Goal: Task Accomplishment & Management: Manage account settings

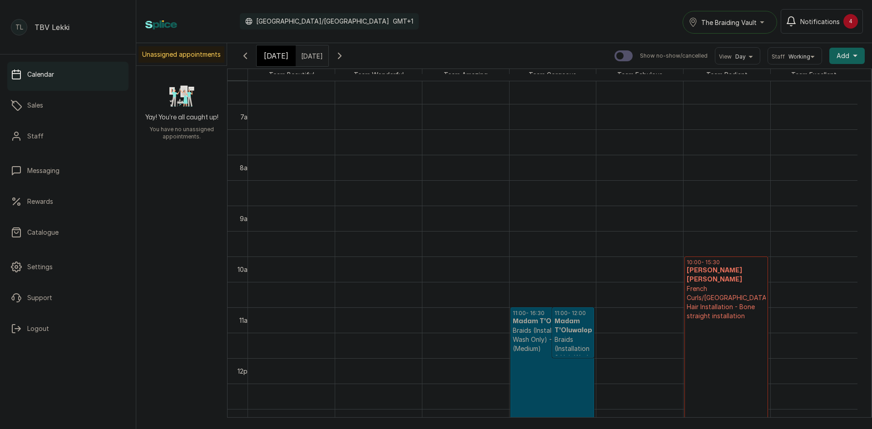
scroll to position [396, 0]
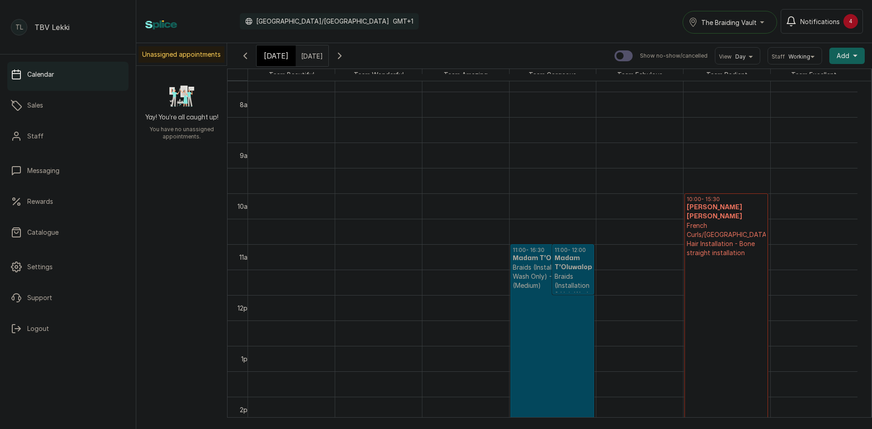
click at [279, 61] on span "[DATE]" at bounding box center [276, 55] width 25 height 11
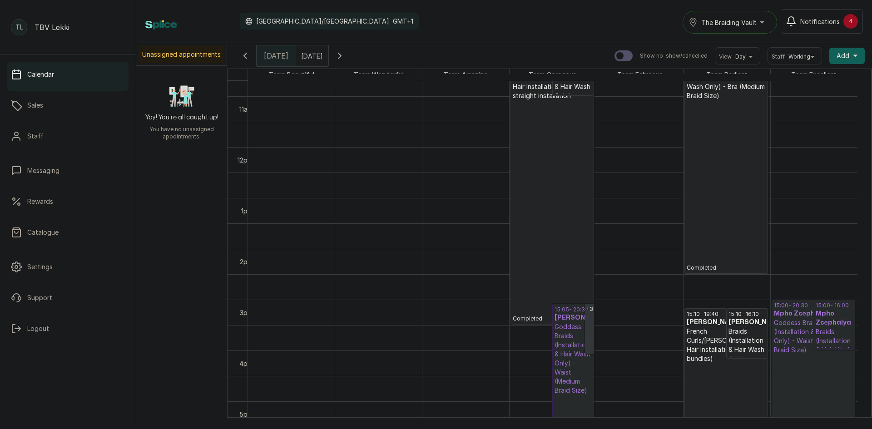
scroll to position [669, 0]
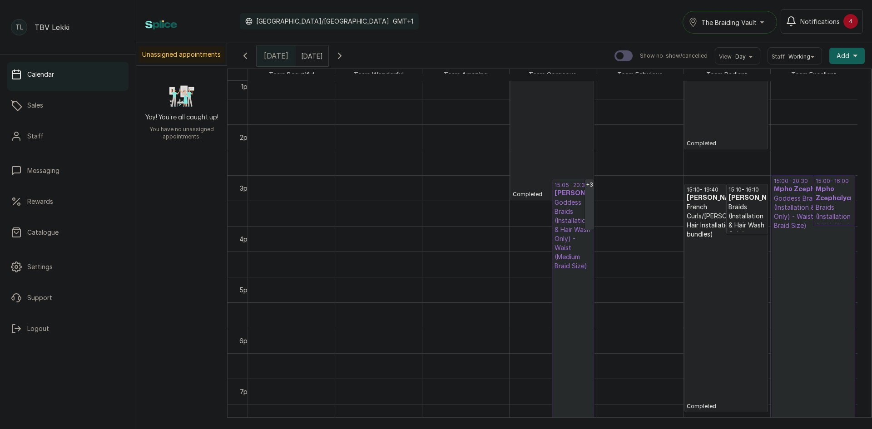
click at [577, 260] on p "Goddess Braids (Installation & Hair Wash Only) - Waist (Medium Braid Size)" at bounding box center [572, 234] width 37 height 73
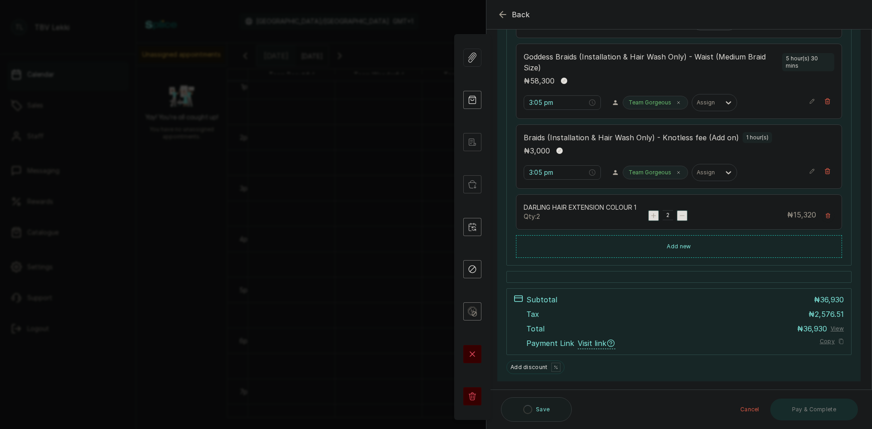
scroll to position [340, 0]
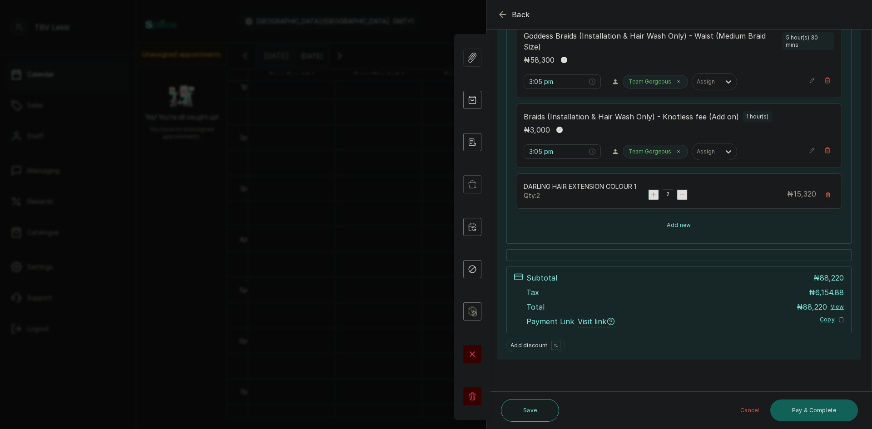
click at [666, 224] on button "Add new" at bounding box center [679, 225] width 326 height 22
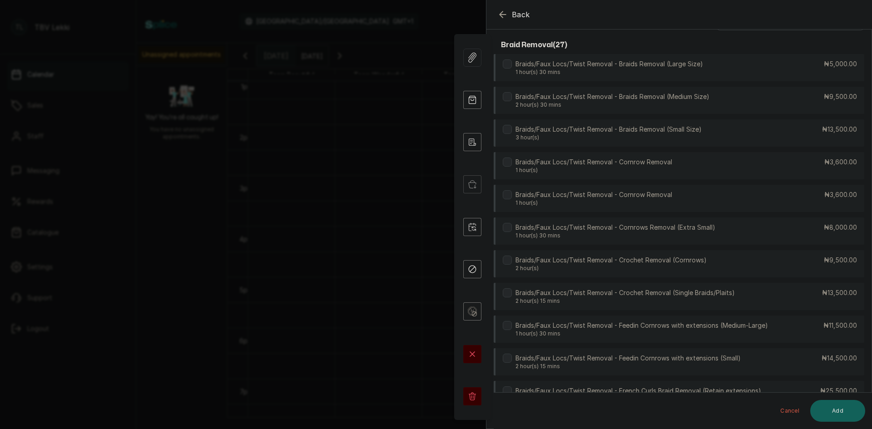
scroll to position [0, 0]
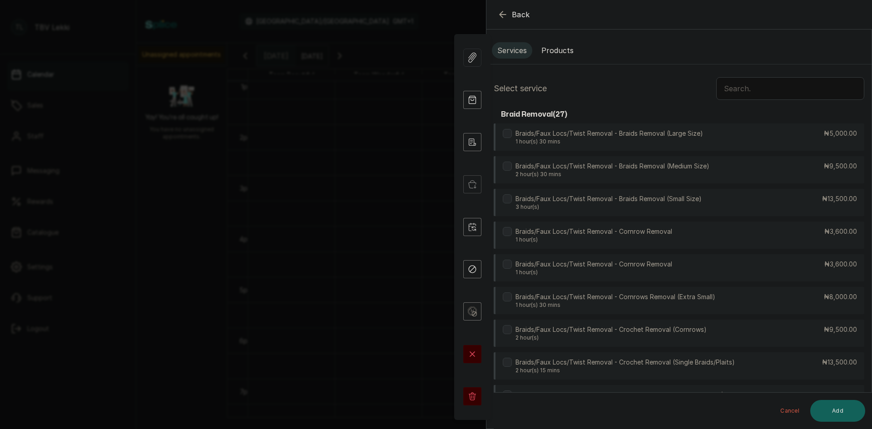
click at [564, 48] on button "Products" at bounding box center [557, 50] width 43 height 16
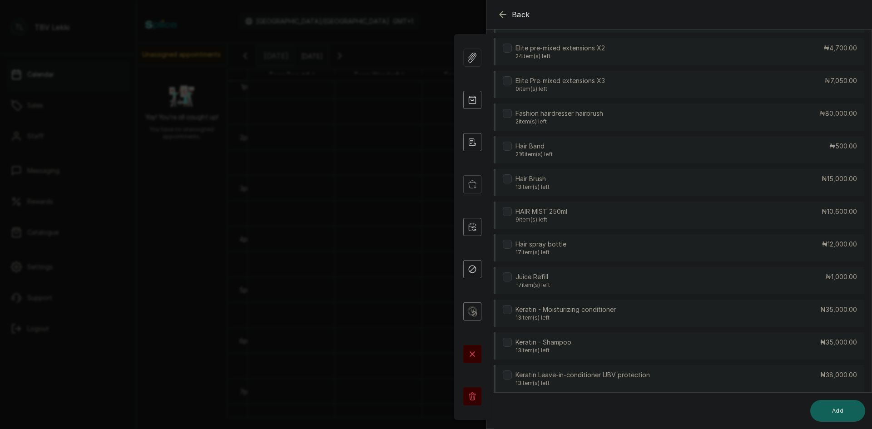
scroll to position [1215, 0]
click at [821, 213] on div "HAIR MIST 250ml 9 item(s) left ₦10,600.00" at bounding box center [679, 211] width 371 height 27
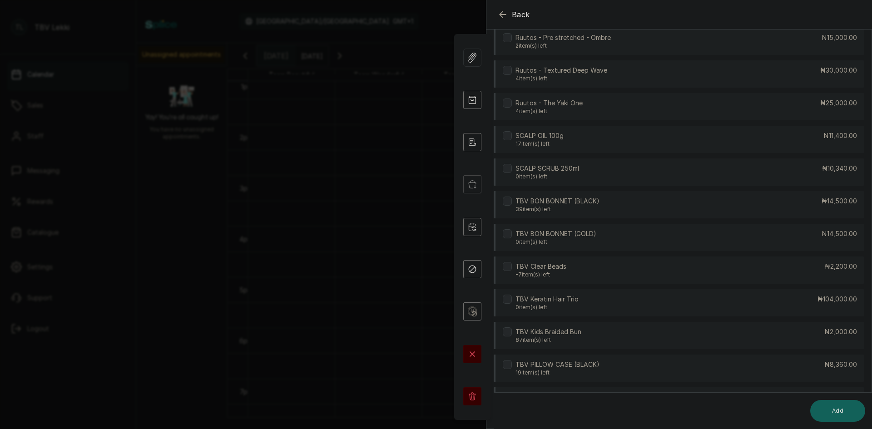
scroll to position [2268, 0]
click at [814, 139] on div "SCALP OIL 100g 17 item(s) left ₦11,400.00" at bounding box center [679, 139] width 371 height 27
click at [713, 107] on div "EDGE CONTROL 150g 68 item(s) left ₦12,500.00" at bounding box center [679, 103] width 371 height 27
click at [823, 420] on button "Add" at bounding box center [837, 411] width 55 height 22
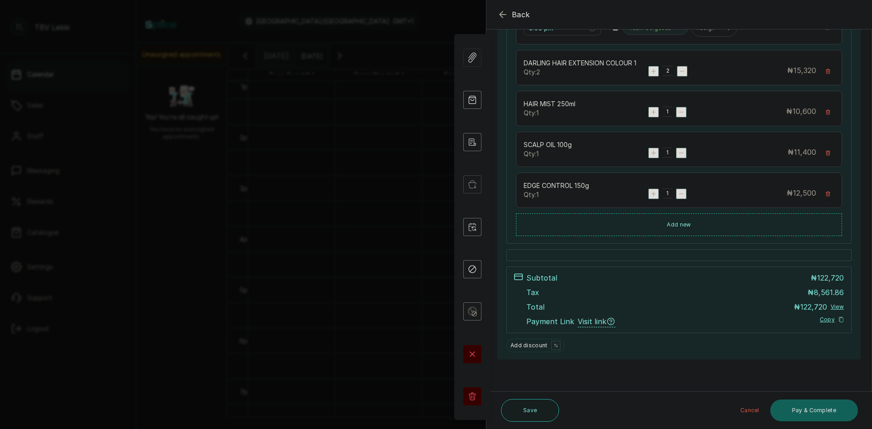
scroll to position [462, 0]
click at [785, 406] on button "Pay & Complete" at bounding box center [814, 411] width 88 height 22
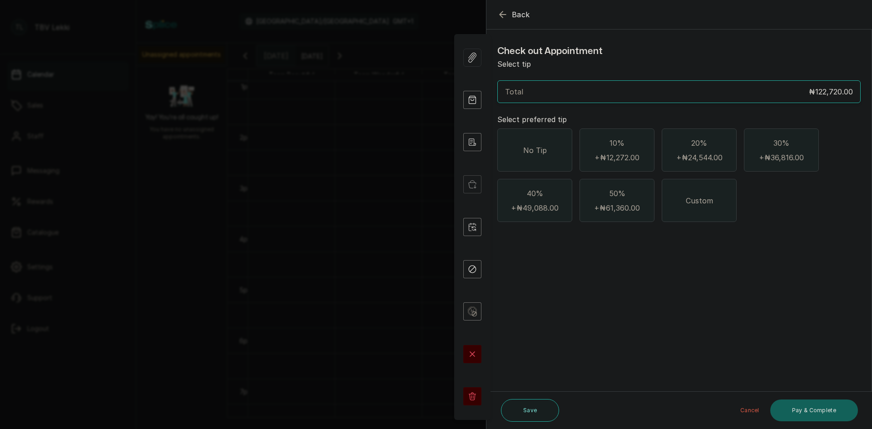
click at [549, 146] on div "No Tip" at bounding box center [534, 150] width 75 height 43
drag, startPoint x: 817, startPoint y: 410, endPoint x: 817, endPoint y: 400, distance: 10.4
click at [818, 408] on button "Pay & Complete" at bounding box center [814, 411] width 88 height 22
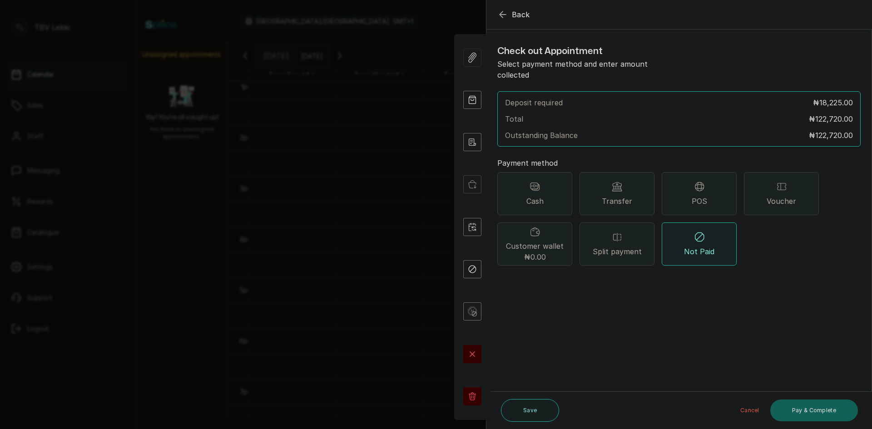
click at [634, 232] on div "Split payment" at bounding box center [616, 243] width 75 height 43
click at [561, 277] on button "Add payment method" at bounding box center [536, 283] width 78 height 12
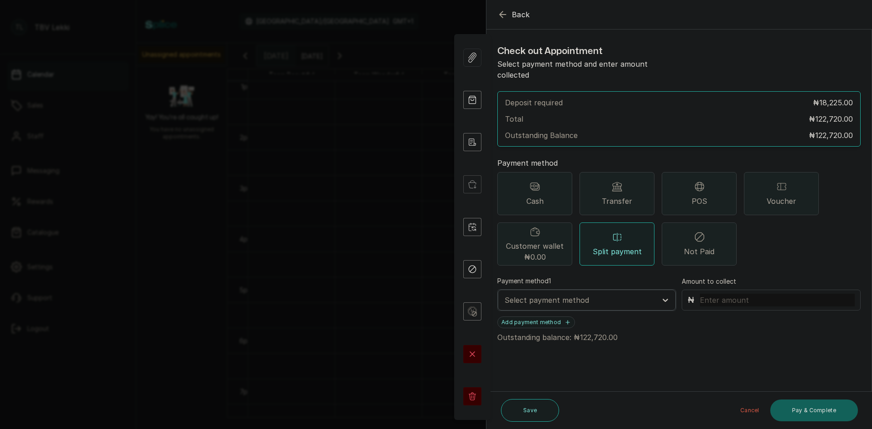
click at [552, 295] on div at bounding box center [578, 300] width 148 height 12
click at [532, 326] on div "POS" at bounding box center [585, 330] width 175 height 17
click at [574, 334] on div at bounding box center [670, 340] width 332 height 12
drag, startPoint x: 572, startPoint y: 355, endPoint x: 579, endPoint y: 346, distance: 11.9
click at [575, 349] on div "Traction Lekki Wema Bank" at bounding box center [676, 353] width 356 height 17
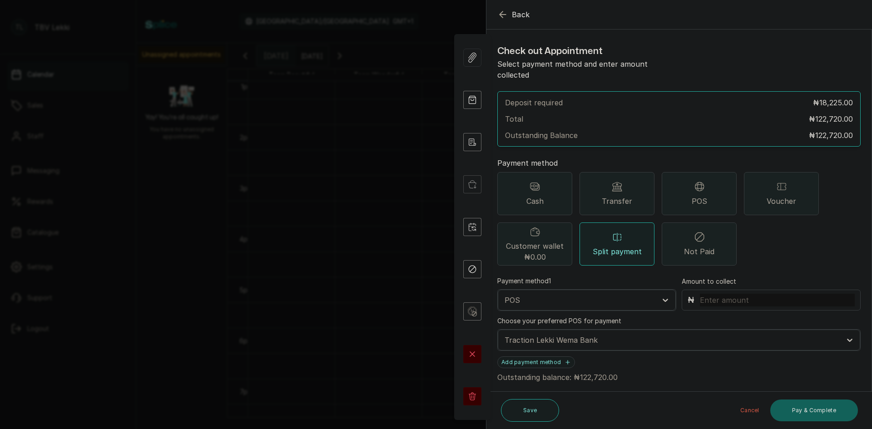
click at [736, 294] on input "text" at bounding box center [777, 300] width 155 height 13
type input "10,500"
click at [555, 356] on button "Add payment method" at bounding box center [536, 362] width 78 height 12
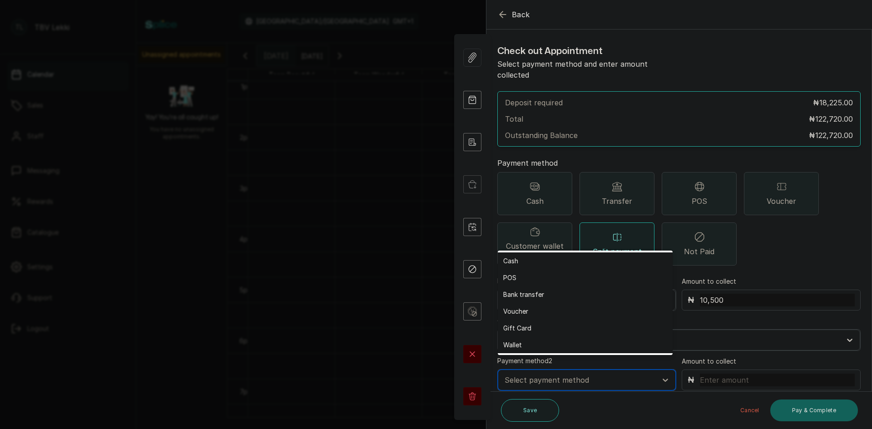
click at [559, 374] on div at bounding box center [578, 380] width 148 height 12
click at [525, 290] on div "Bank transfer" at bounding box center [585, 294] width 175 height 17
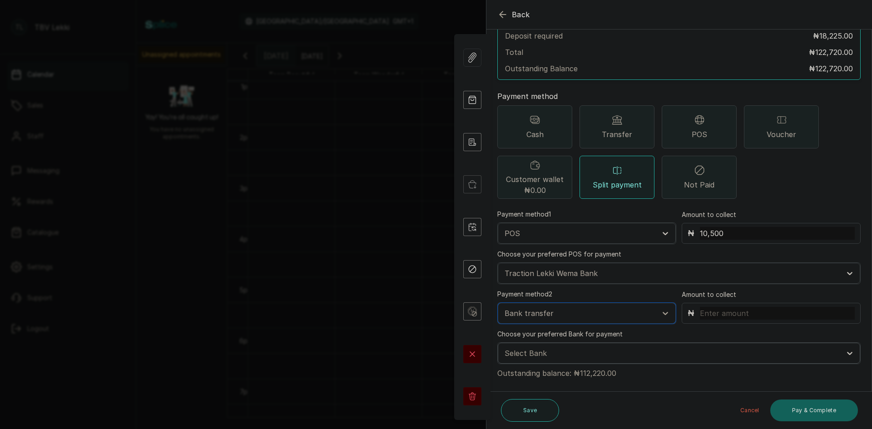
scroll to position [68, 0]
drag, startPoint x: 578, startPoint y: 361, endPoint x: 602, endPoint y: 362, distance: 23.6
click at [602, 363] on p "Outstanding balance: ₦112,220.00" at bounding box center [678, 370] width 363 height 15
copy p "112,220"
click at [704, 306] on input "text" at bounding box center [777, 312] width 155 height 13
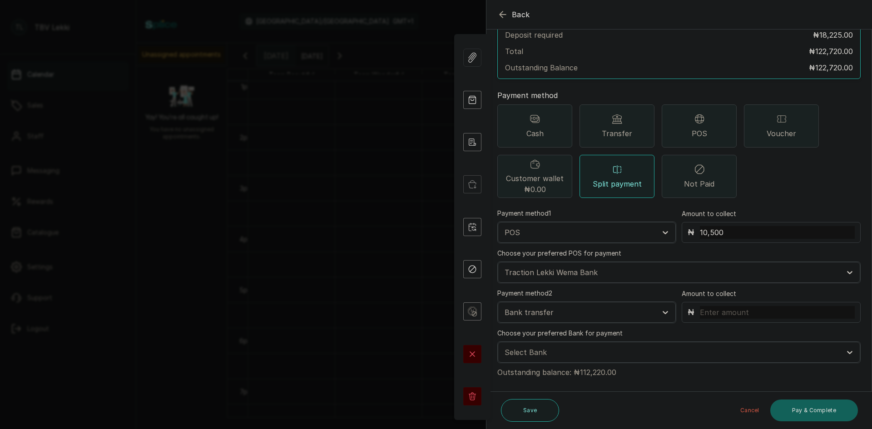
paste input "112,220"
type input "112,220"
click at [826, 410] on button "Pay & Complete" at bounding box center [814, 411] width 88 height 22
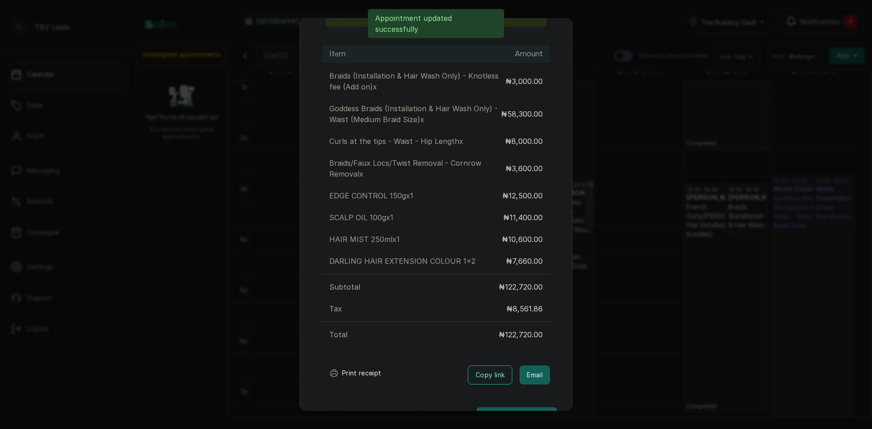
scroll to position [138, 0]
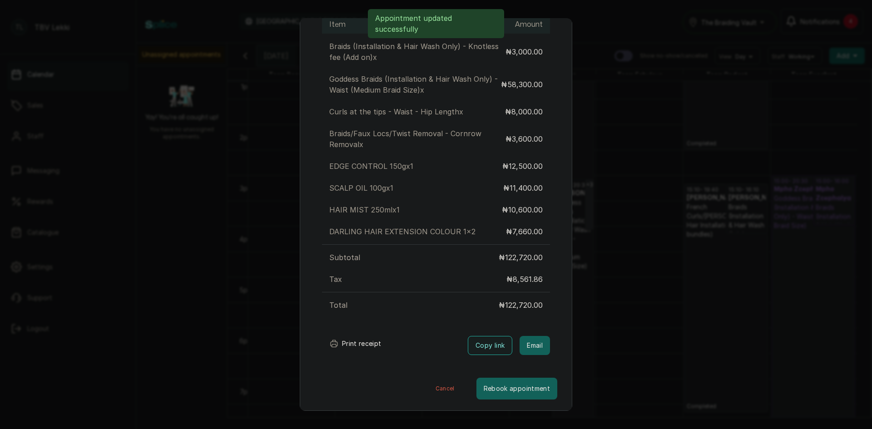
click at [357, 342] on button "Print receipt" at bounding box center [355, 344] width 67 height 18
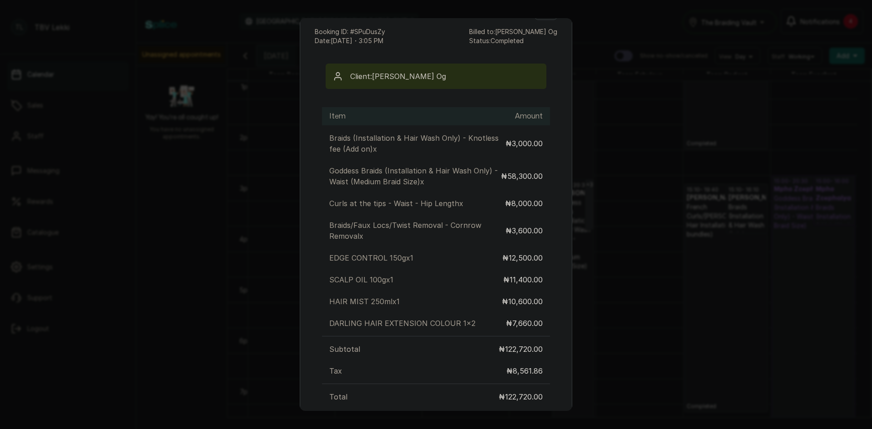
scroll to position [0, 0]
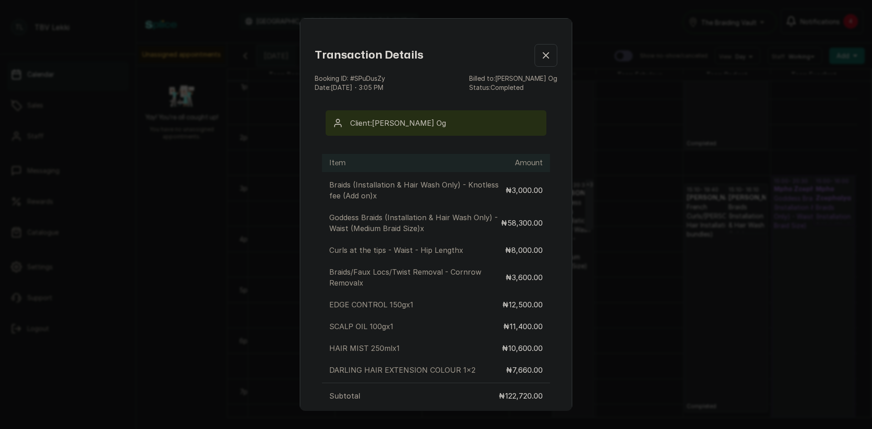
click at [540, 54] on icon "button" at bounding box center [545, 55] width 11 height 11
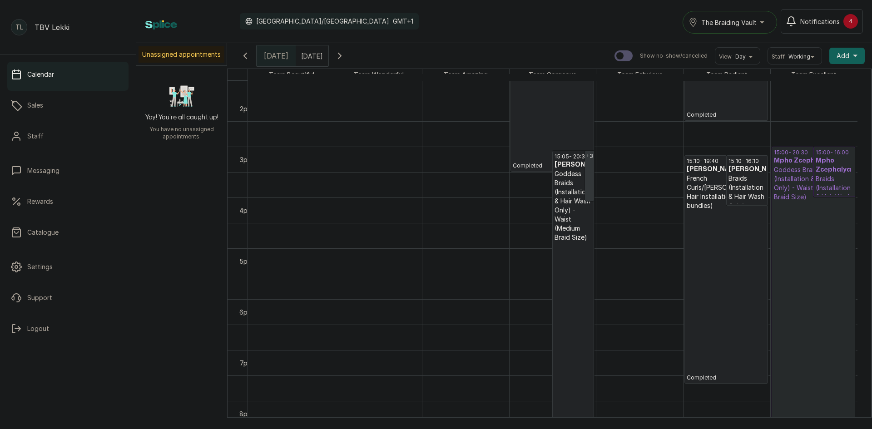
scroll to position [714, 0]
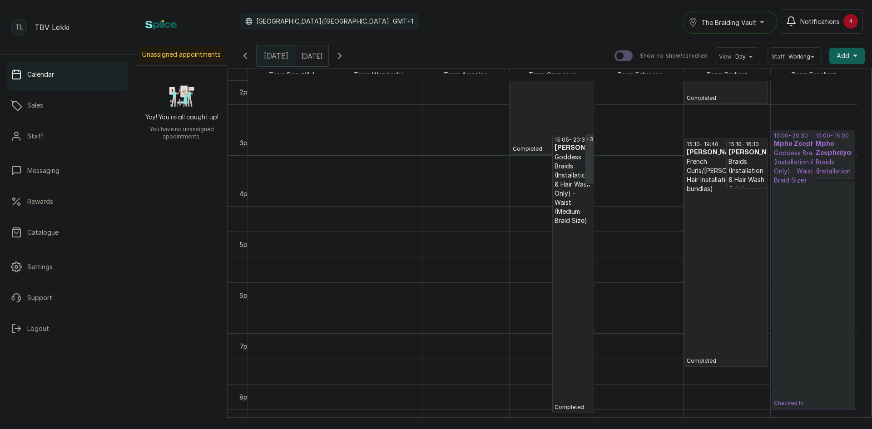
click at [806, 241] on p "Checked In" at bounding box center [813, 296] width 79 height 222
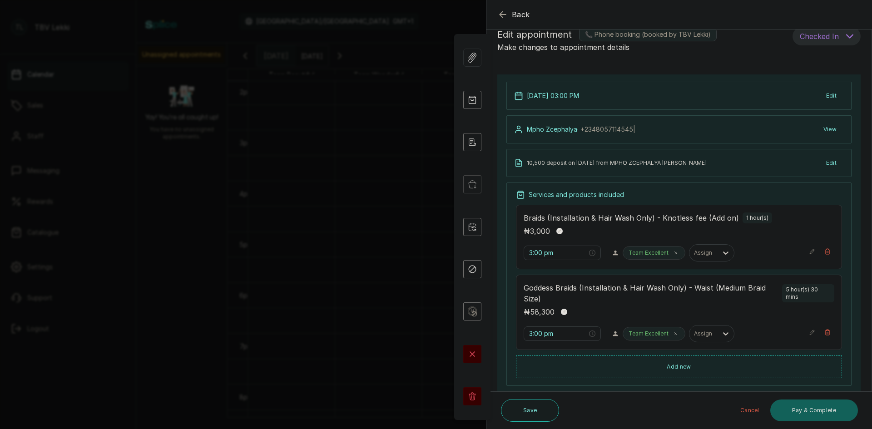
scroll to position [0, 0]
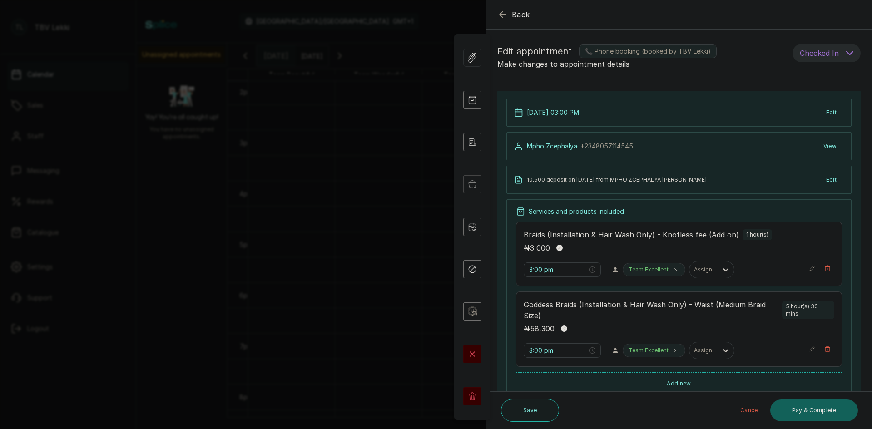
click at [502, 16] on icon "button" at bounding box center [502, 14] width 11 height 11
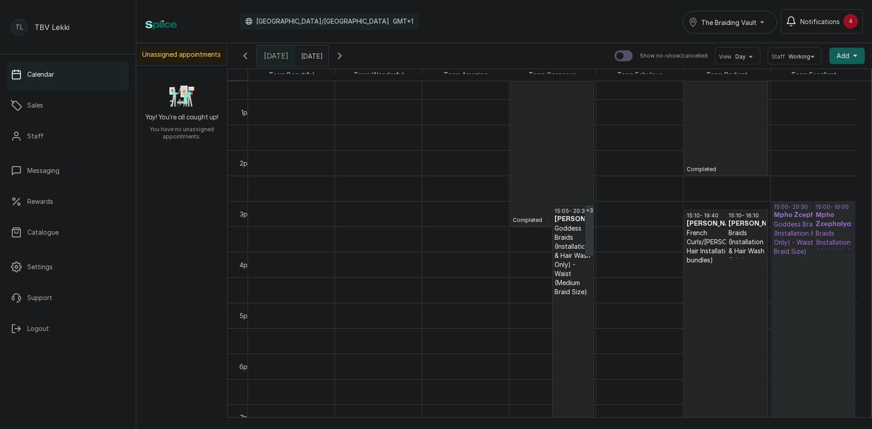
click at [341, 54] on icon "button" at bounding box center [339, 55] width 3 height 5
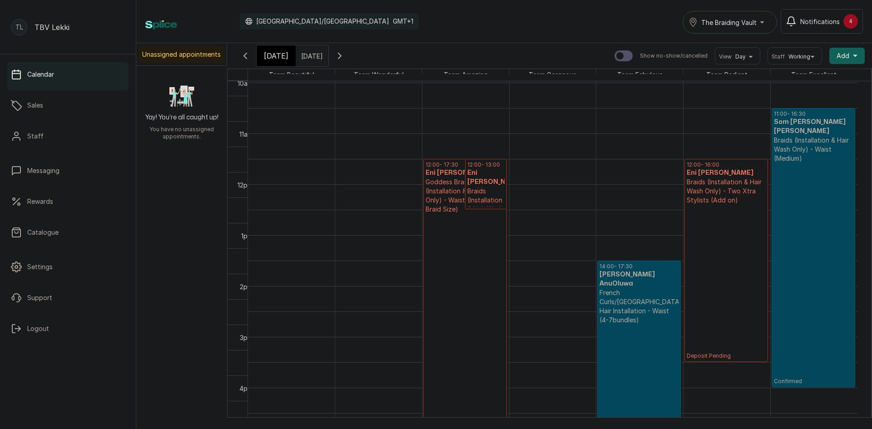
scroll to position [533, 0]
click at [756, 16] on button "The Braiding Vault" at bounding box center [729, 22] width 94 height 23
click at [750, 43] on span "The Braiding Vault Signature" at bounding box center [756, 44] width 111 height 11
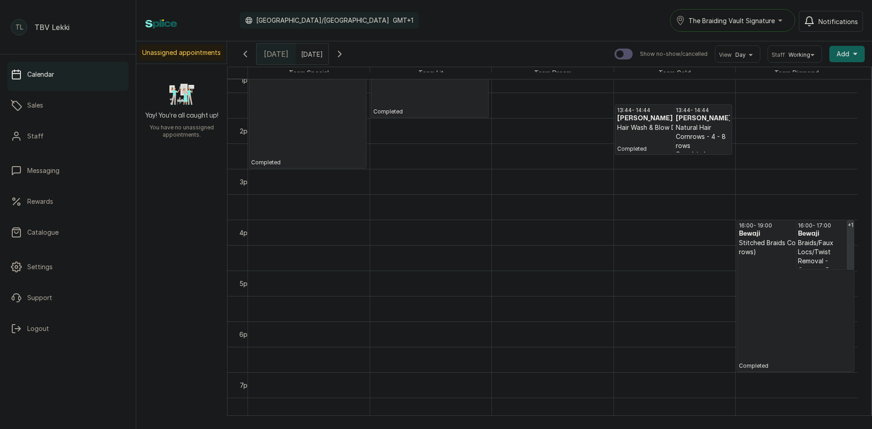
scroll to position [714, 0]
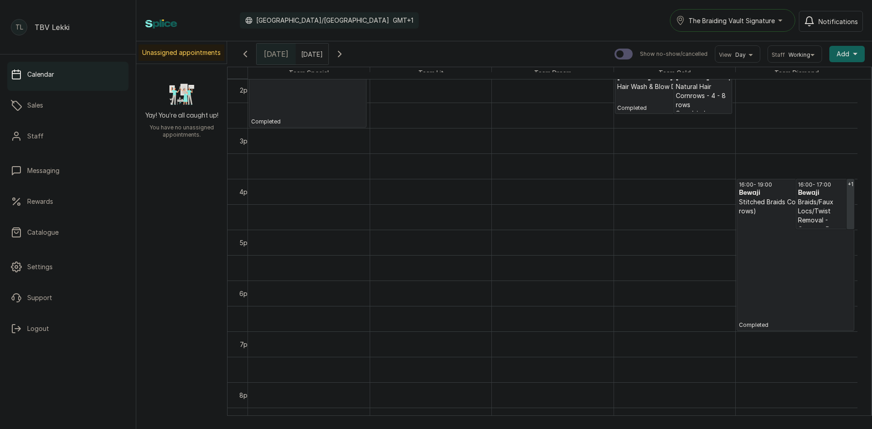
click at [769, 281] on p "Completed" at bounding box center [795, 272] width 113 height 113
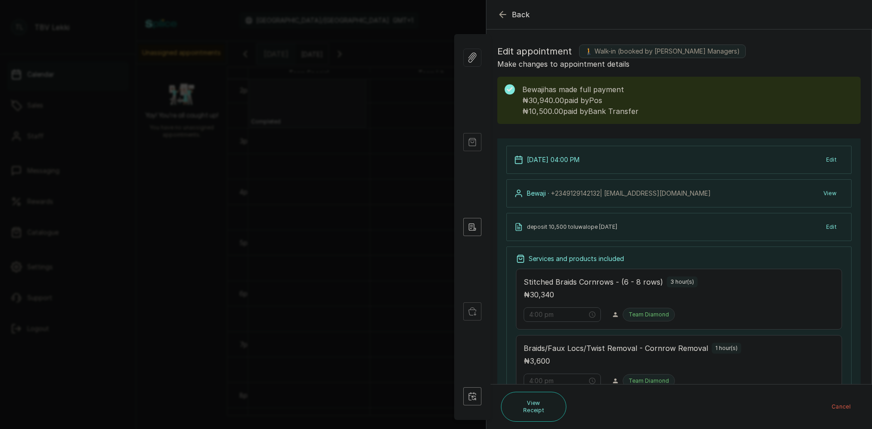
click at [503, 10] on icon "button" at bounding box center [502, 14] width 11 height 11
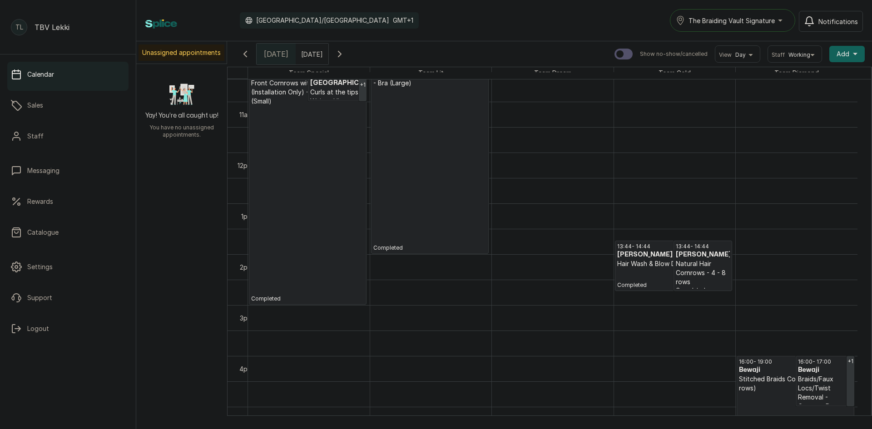
scroll to position [533, 0]
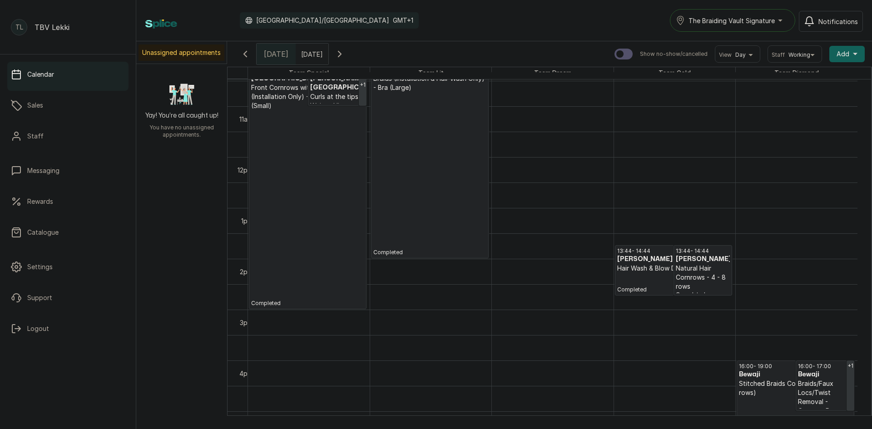
click at [642, 274] on p "Completed" at bounding box center [673, 283] width 113 height 20
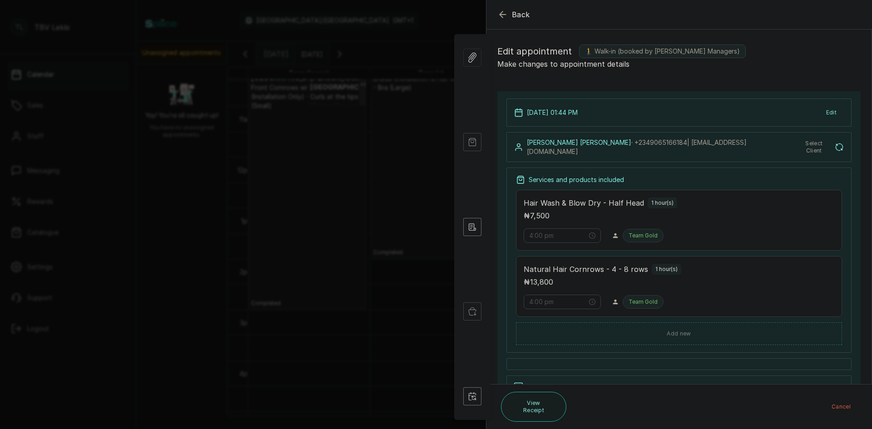
type input "1:44 pm"
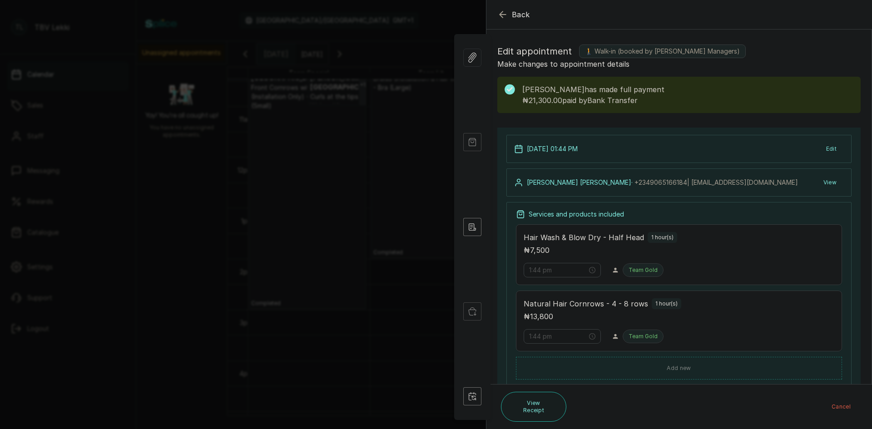
click at [503, 14] on icon "button" at bounding box center [502, 14] width 11 height 11
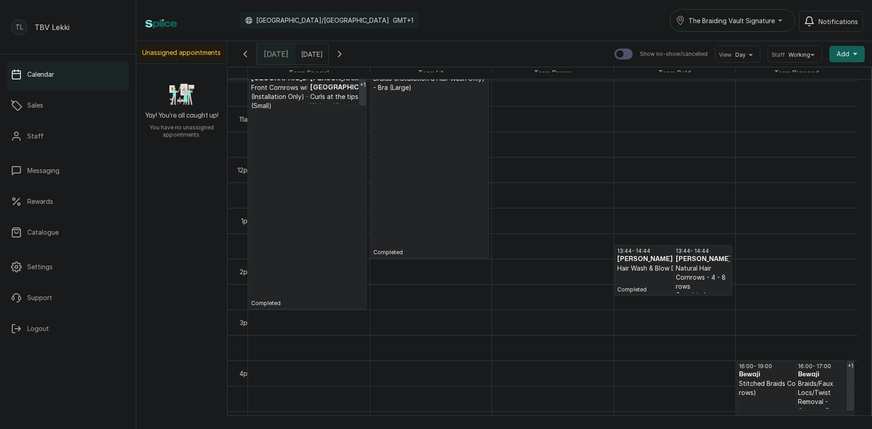
click at [461, 150] on p "Completed" at bounding box center [429, 174] width 113 height 164
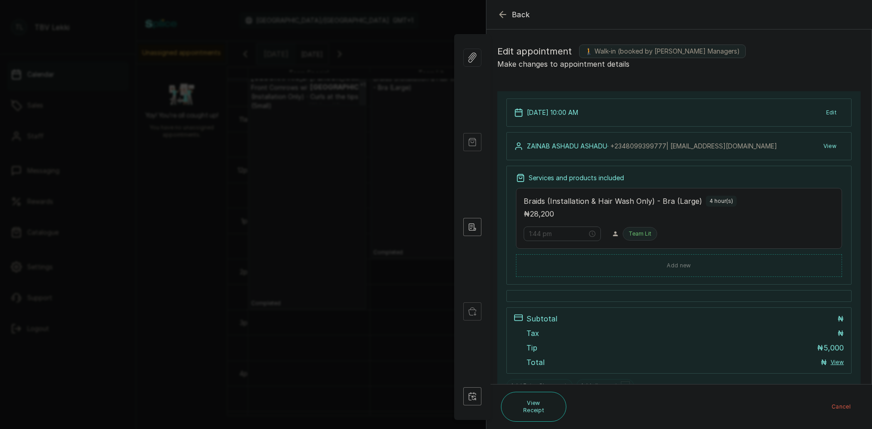
type input "10:00 am"
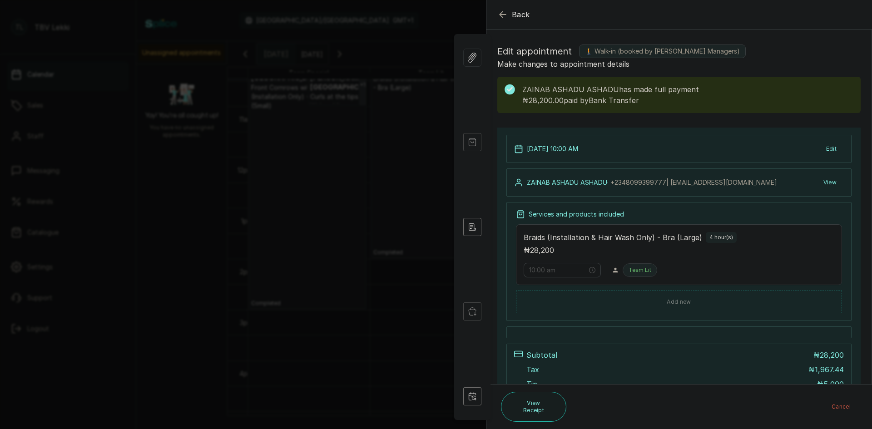
click at [504, 15] on icon "button" at bounding box center [502, 14] width 11 height 11
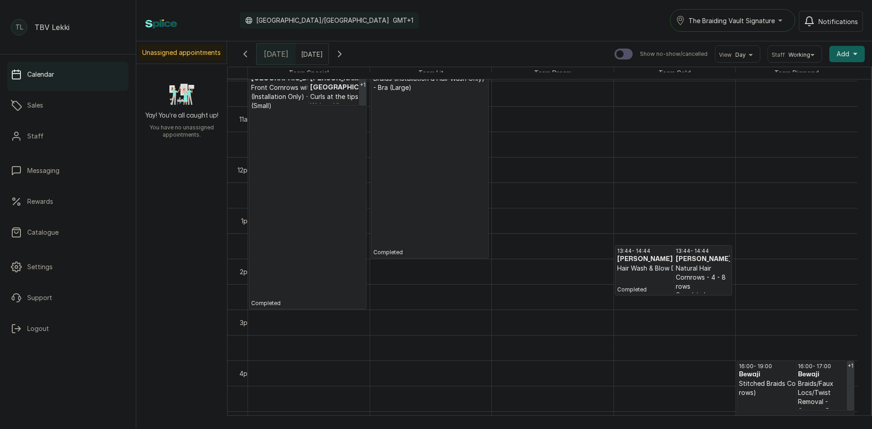
click at [446, 119] on p "Completed" at bounding box center [429, 174] width 113 height 164
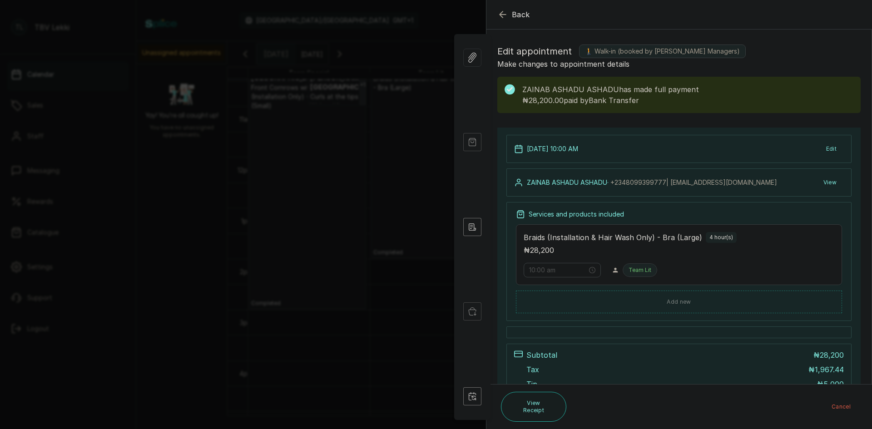
click at [504, 19] on icon "button" at bounding box center [502, 14] width 11 height 11
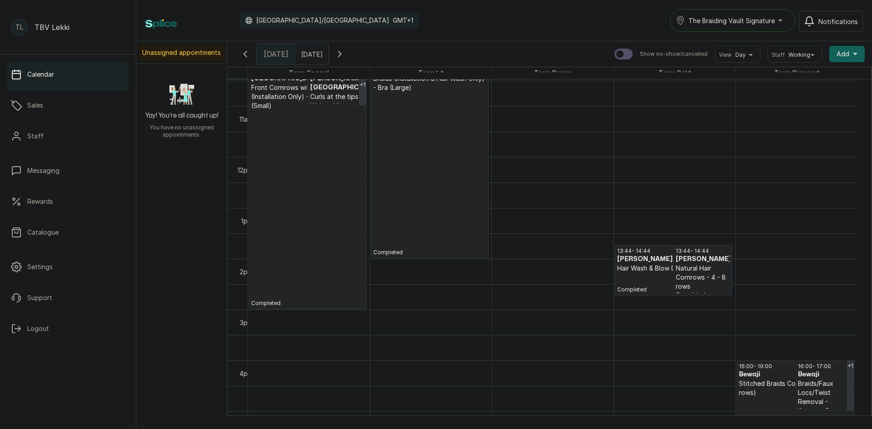
click at [332, 162] on p "Completed" at bounding box center [307, 208] width 113 height 197
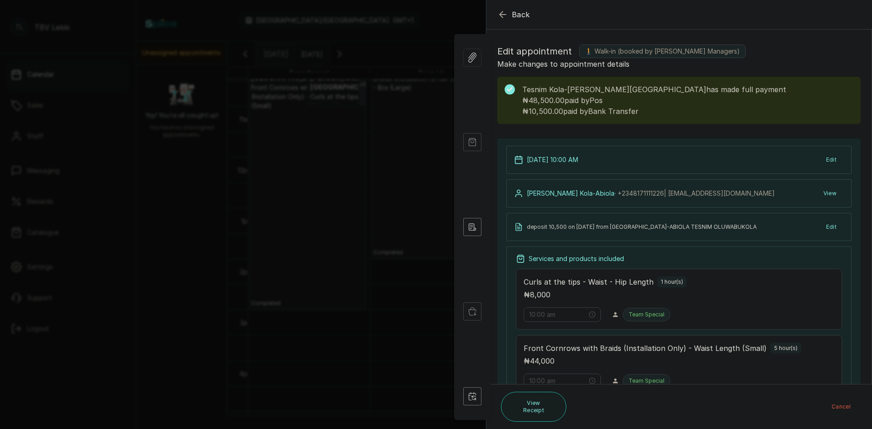
click at [369, 123] on div "Back Appointment Details Edit appointment 🚶 Walk-in (booked by TBV Ikoyi Manage…" at bounding box center [436, 214] width 872 height 429
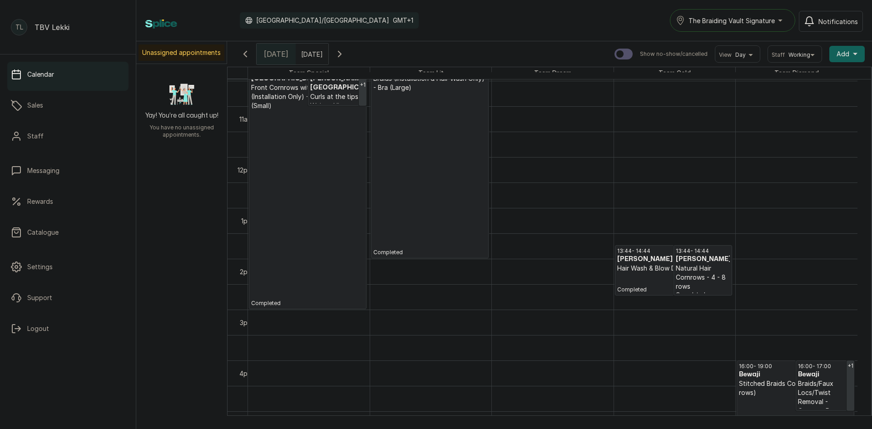
click at [398, 118] on p "Completed" at bounding box center [429, 174] width 113 height 164
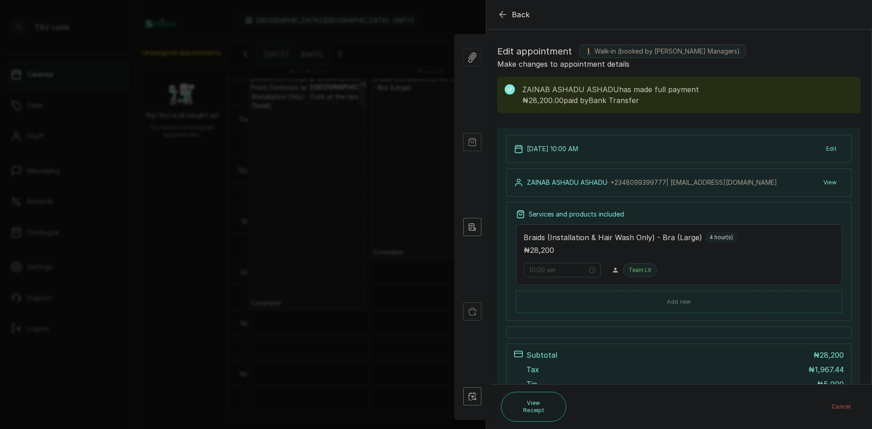
click at [503, 11] on icon "button" at bounding box center [502, 14] width 6 height 6
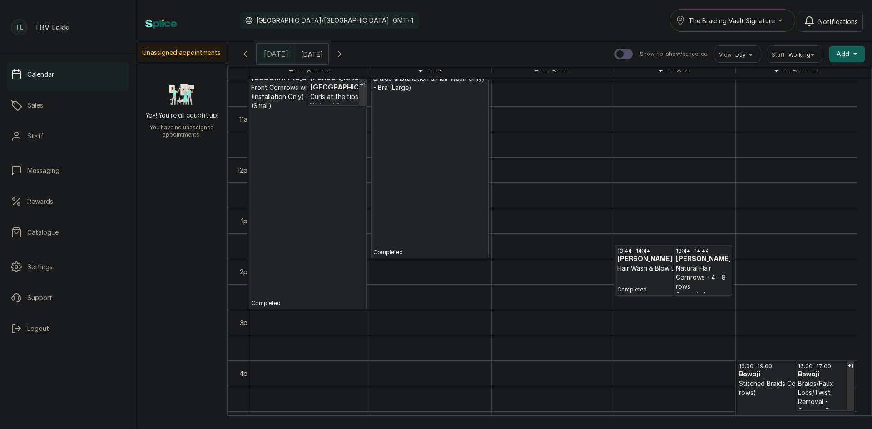
click at [704, 267] on p "Natural Hair Cornrows - 4 - 8 rows" at bounding box center [703, 277] width 54 height 27
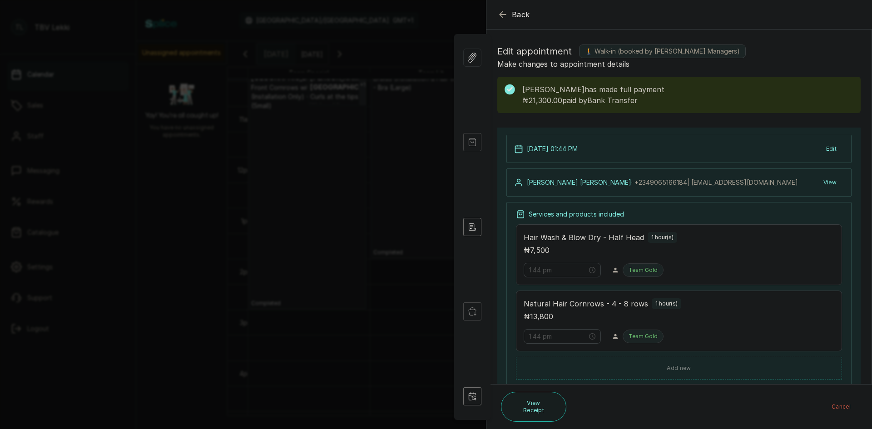
click at [502, 15] on icon "button" at bounding box center [502, 14] width 11 height 11
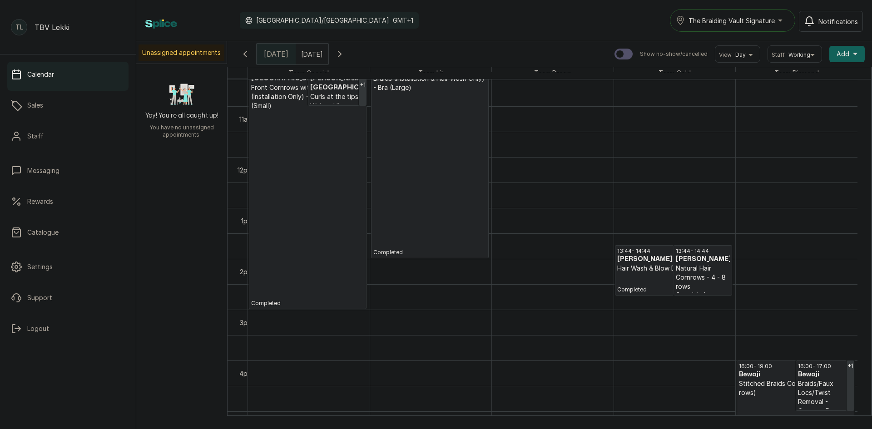
click at [761, 381] on p "Stitched Braids Cornrows - (6 - 8 rows)" at bounding box center [795, 388] width 113 height 18
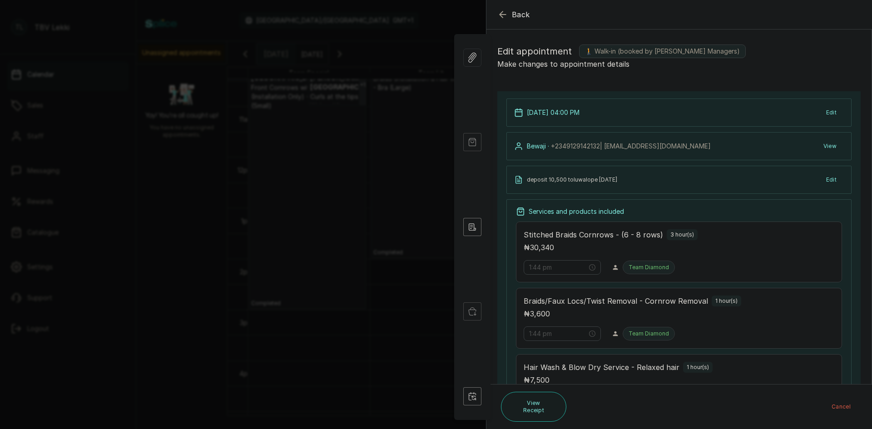
type input "4:00 pm"
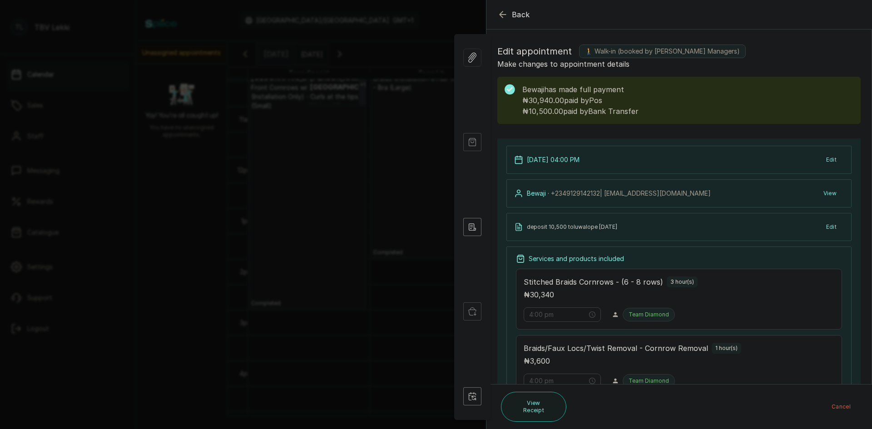
click at [501, 16] on icon "button" at bounding box center [502, 14] width 6 height 6
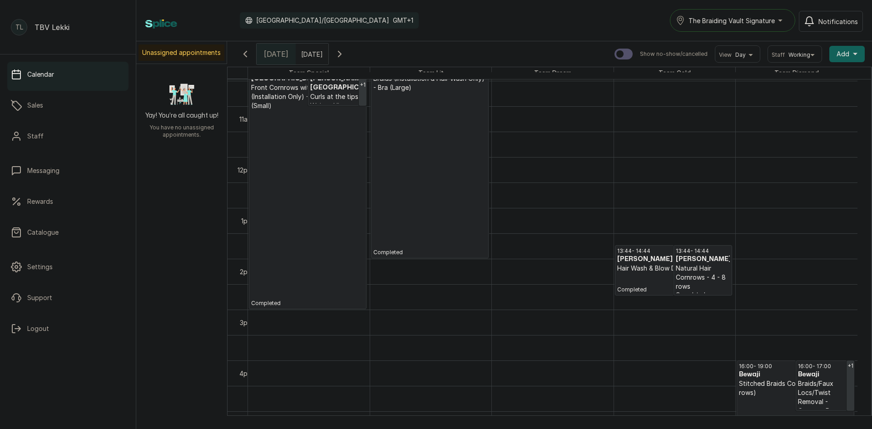
click at [781, 17] on div "The Braiding Vault Signature" at bounding box center [733, 20] width 114 height 11
click at [730, 64] on span "The Braiding Vault" at bounding box center [743, 60] width 111 height 11
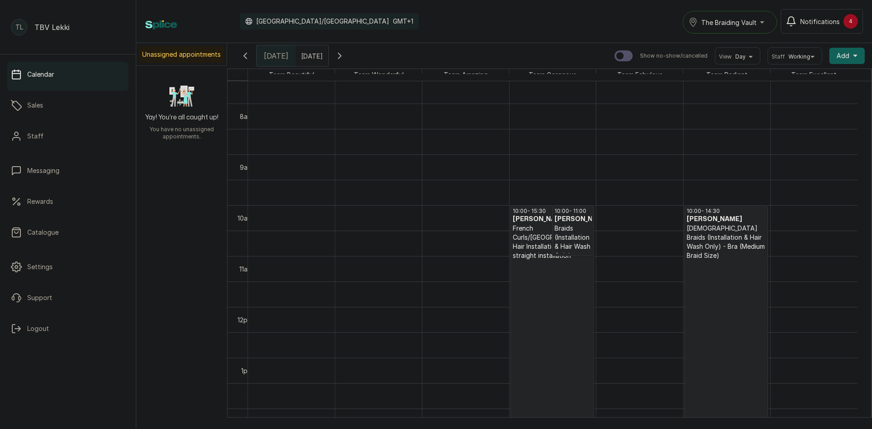
scroll to position [487, 0]
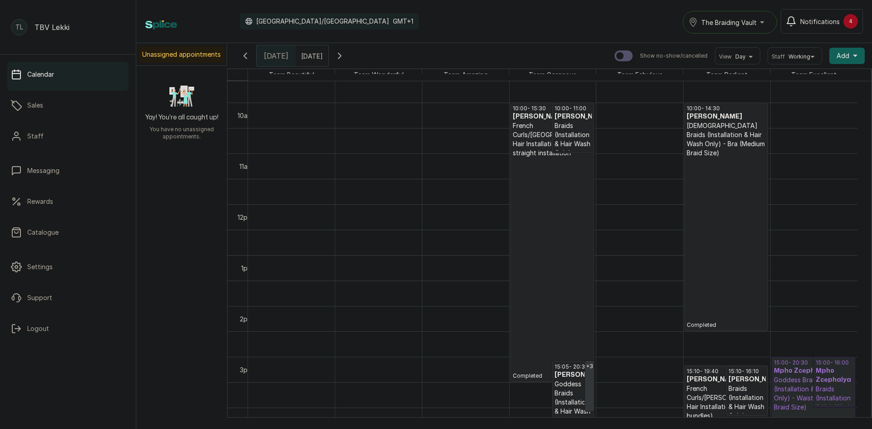
click at [802, 381] on p "Goddess Braids (Installation & Hair Wash Only) - Waist (Medium Braid Size)" at bounding box center [813, 394] width 79 height 36
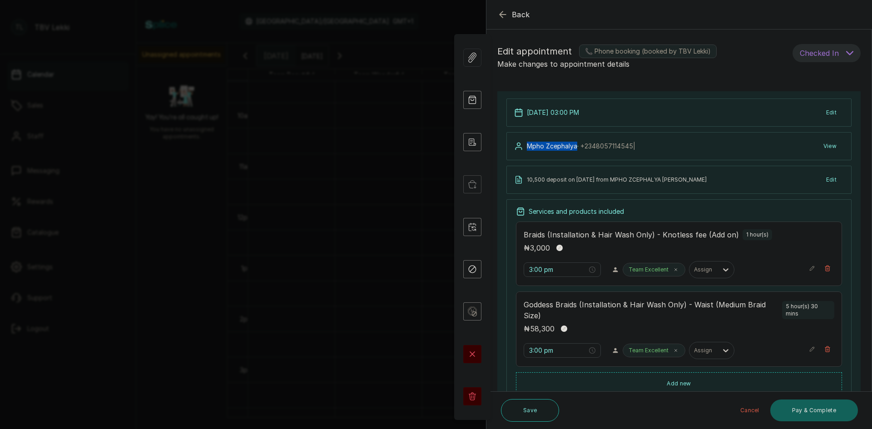
drag, startPoint x: 527, startPoint y: 146, endPoint x: 576, endPoint y: 147, distance: 49.5
click at [576, 147] on p "Mpho Zcephalya · +234 8057114545 |" at bounding box center [581, 146] width 109 height 9
copy p "Mpho Zcephalya"
click at [709, 74] on div "Edit appointment 📞 Phone booking (booked by TBV Lekki) Make changes to appointm…" at bounding box center [678, 57] width 385 height 40
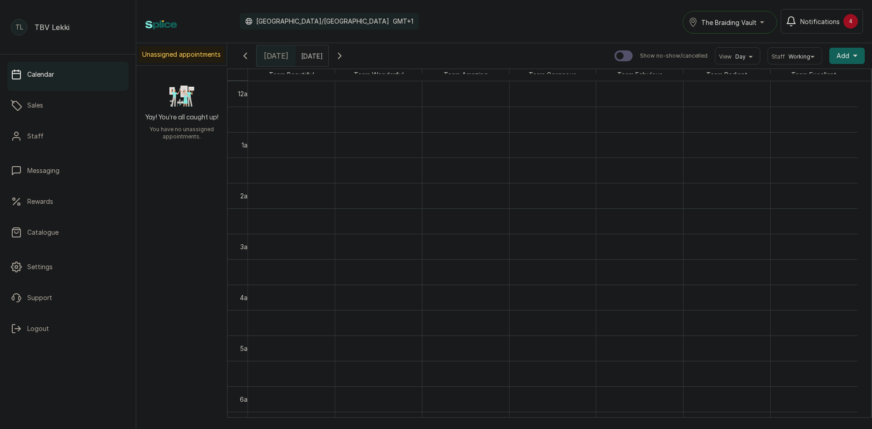
scroll to position [618, 0]
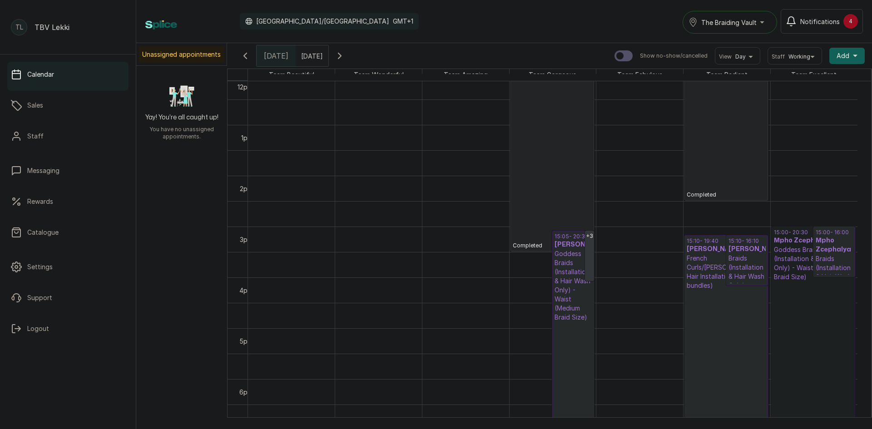
click at [816, 285] on link "15:00 - 20:30 Mpho Zcephalya Goddess Braids (Installation & Hair Wash Only) - W…" at bounding box center [813, 366] width 84 height 279
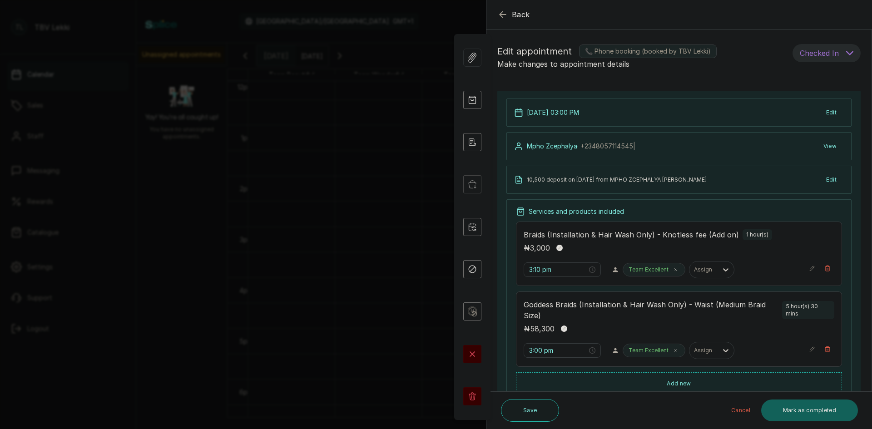
type input "3:00 pm"
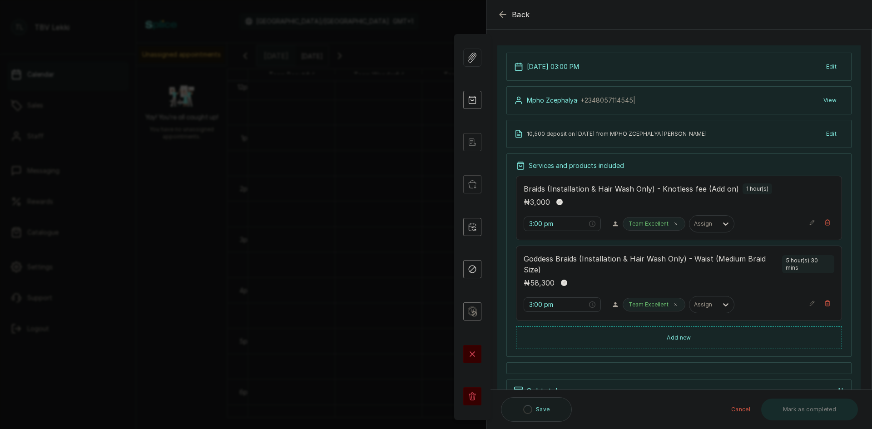
scroll to position [52, 0]
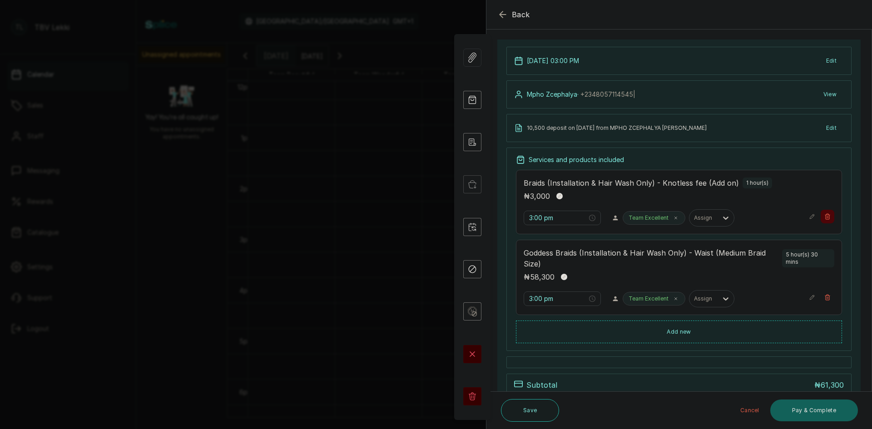
click at [824, 214] on icon "button" at bounding box center [827, 216] width 6 height 6
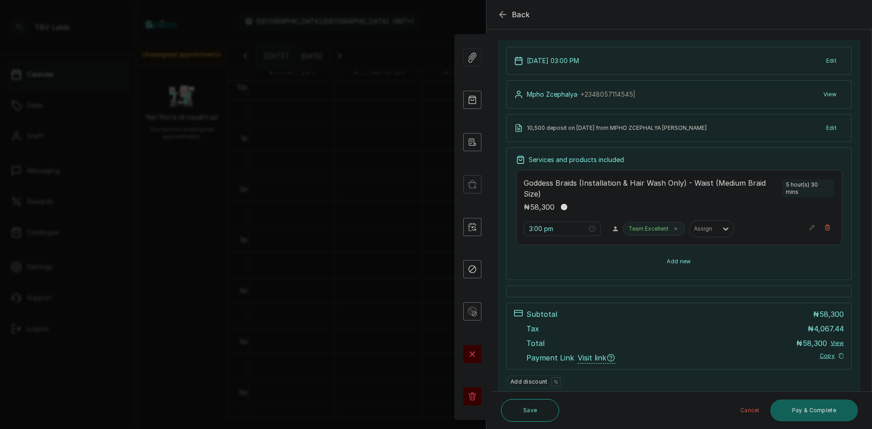
click at [687, 254] on button "Add new" at bounding box center [679, 262] width 326 height 22
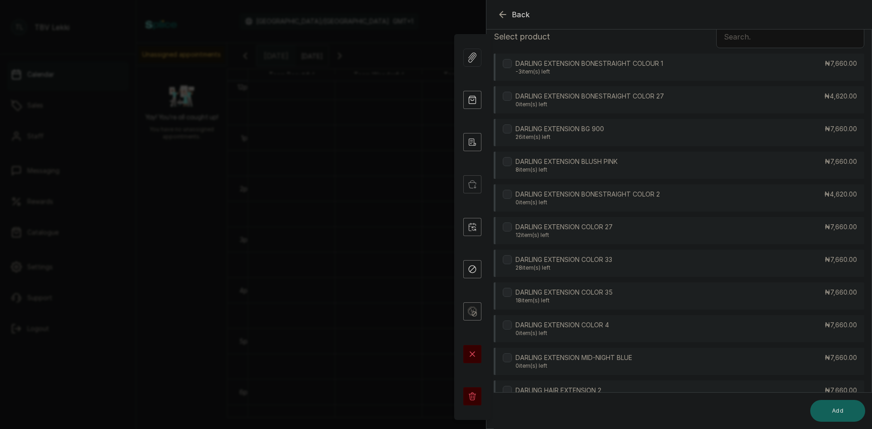
scroll to position [12, 0]
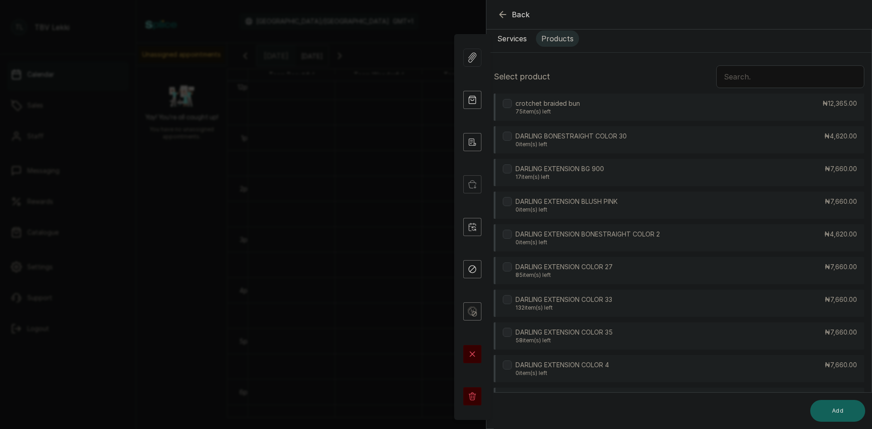
click at [732, 76] on input "text" at bounding box center [790, 76] width 148 height 23
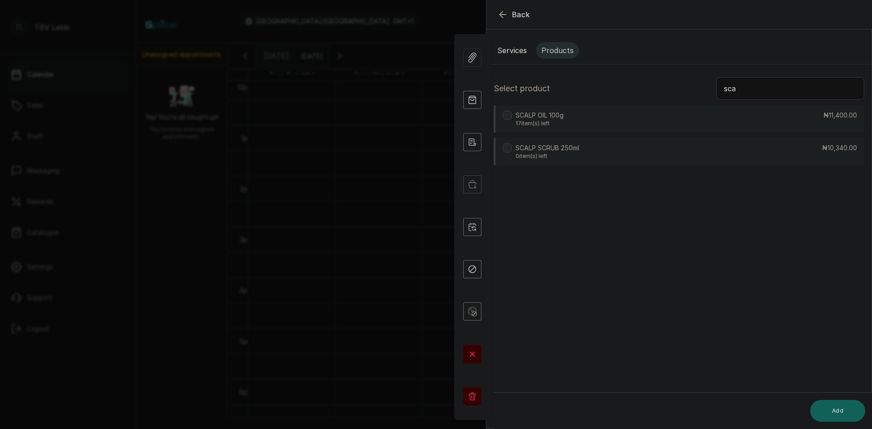
type input "sca"
click at [823, 114] on p "₦11,400.00" at bounding box center [840, 115] width 34 height 9
click at [834, 401] on button "Add" at bounding box center [837, 411] width 55 height 22
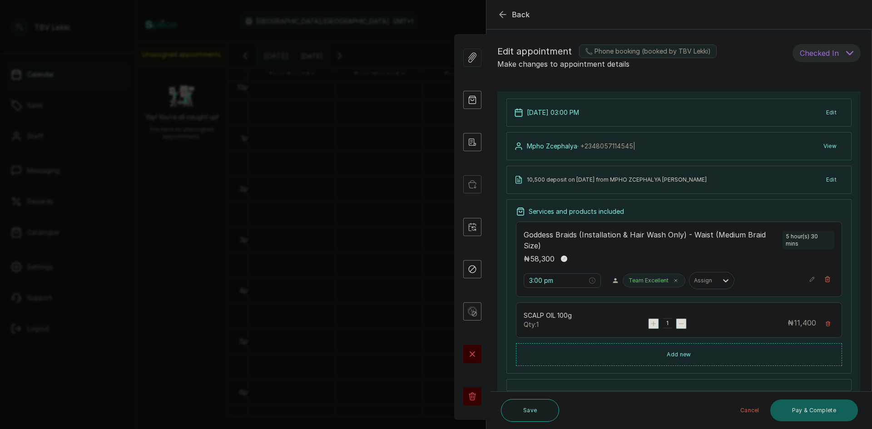
scroll to position [130, 0]
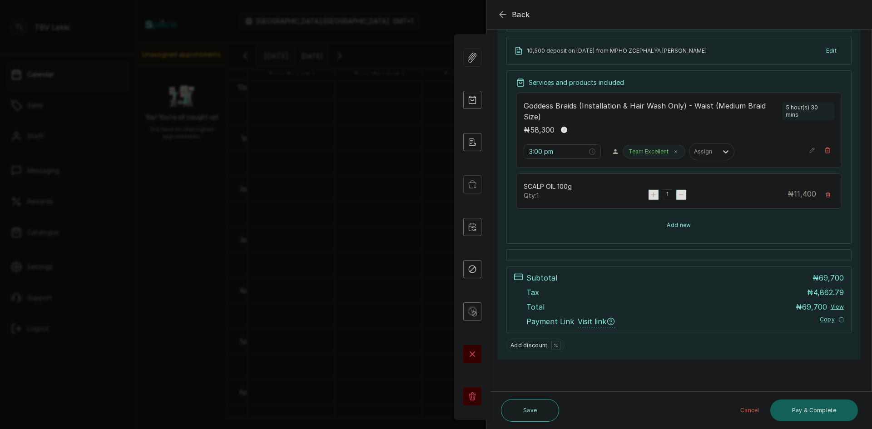
click at [680, 220] on button "Add new" at bounding box center [679, 225] width 326 height 22
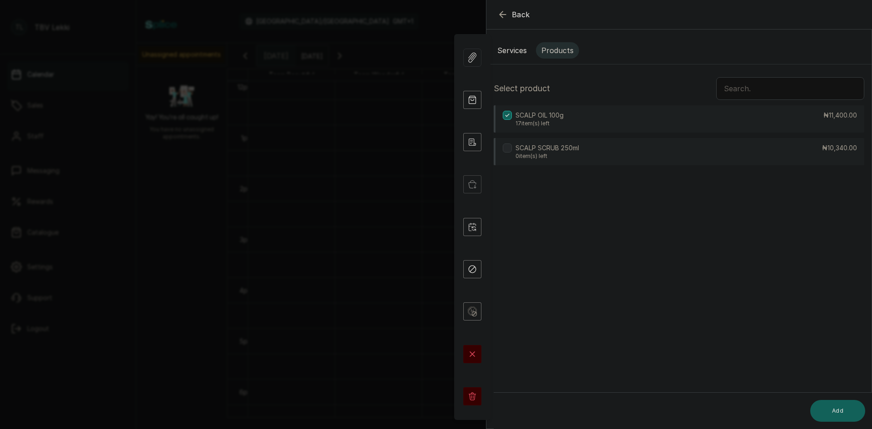
scroll to position [0, 0]
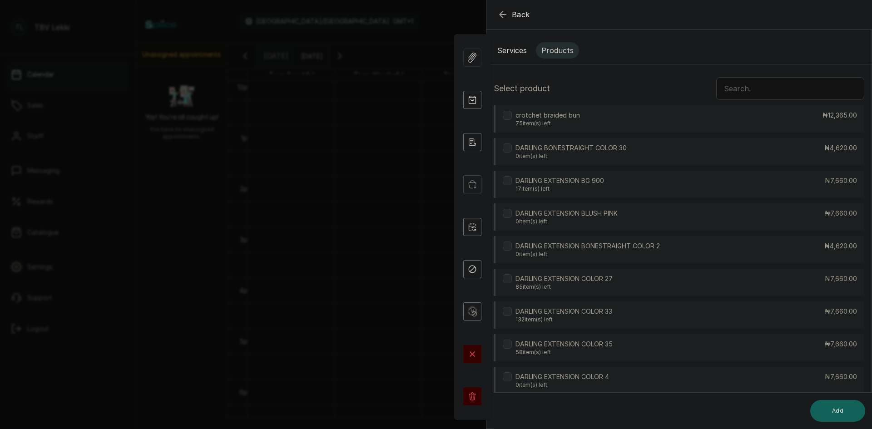
click at [742, 85] on input "text" at bounding box center [790, 88] width 148 height 23
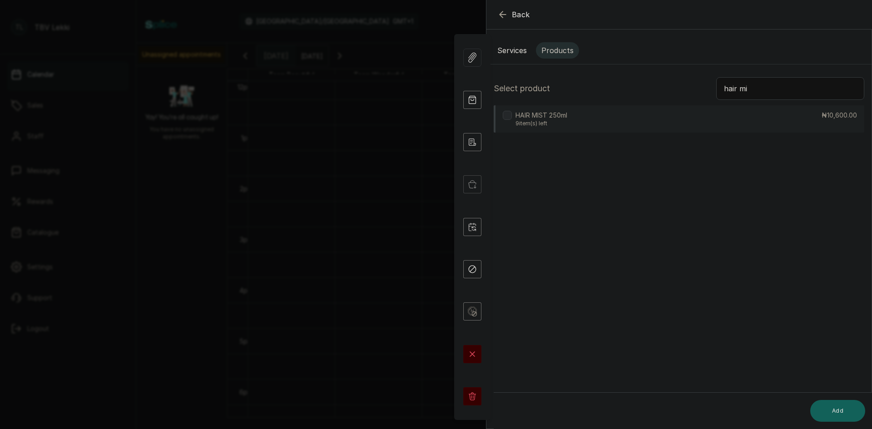
type input "hair mi"
click at [664, 119] on div "HAIR MIST 250ml 9 item(s) left ₦10,600.00" at bounding box center [679, 118] width 371 height 27
click at [846, 415] on button "Add" at bounding box center [837, 411] width 55 height 22
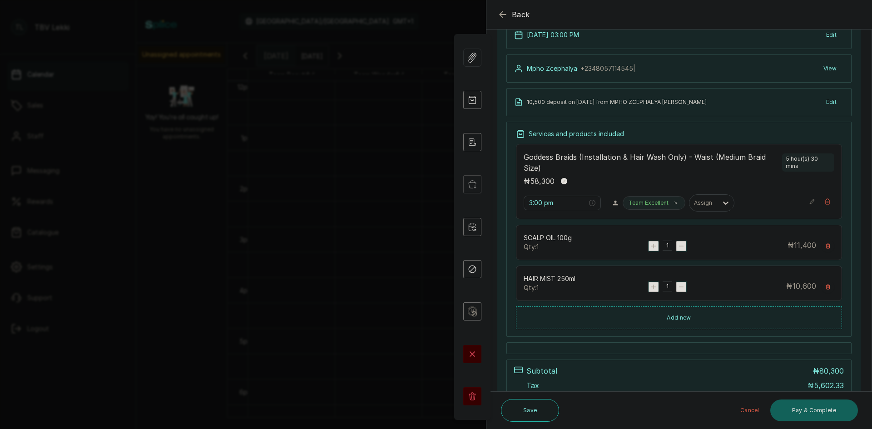
scroll to position [171, 0]
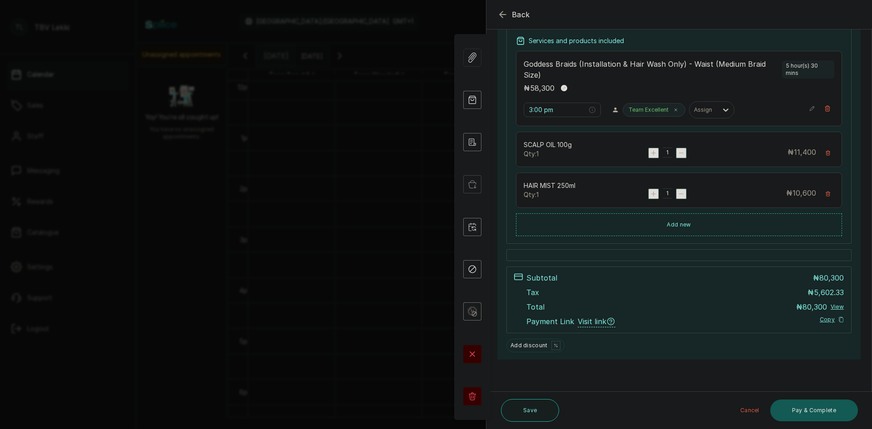
click at [801, 410] on button "Pay & Complete" at bounding box center [814, 411] width 88 height 22
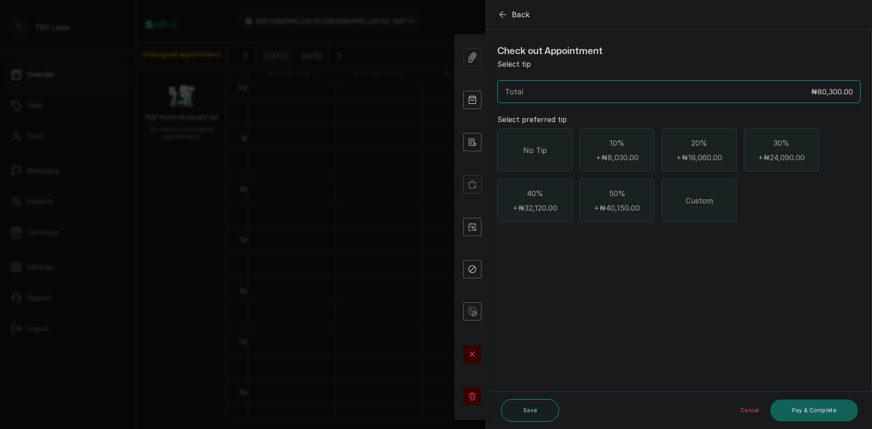
click at [540, 136] on div "No Tip" at bounding box center [534, 150] width 75 height 43
click at [802, 410] on button "Pay & Complete" at bounding box center [814, 411] width 88 height 22
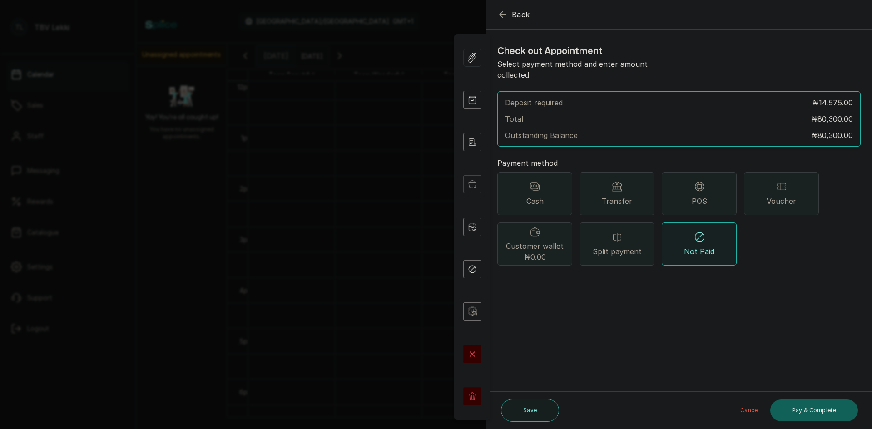
click at [618, 246] on span "Split payment" at bounding box center [617, 251] width 49 height 11
click at [551, 277] on button "Add payment method" at bounding box center [536, 283] width 78 height 12
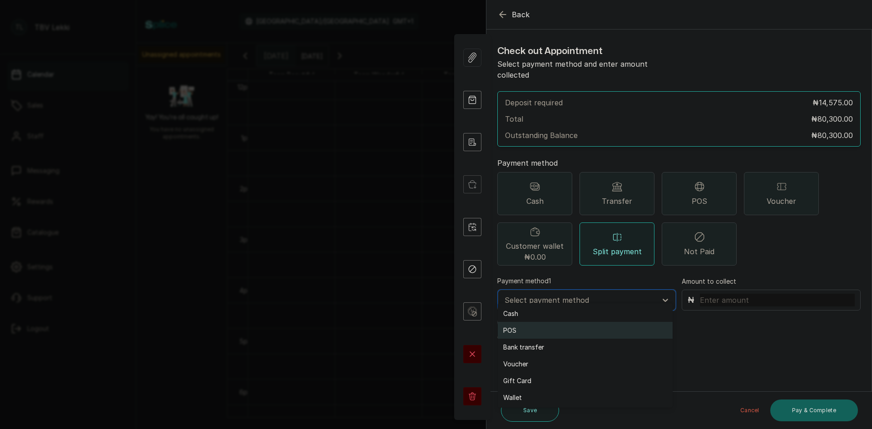
click at [508, 329] on div "POS" at bounding box center [585, 330] width 175 height 17
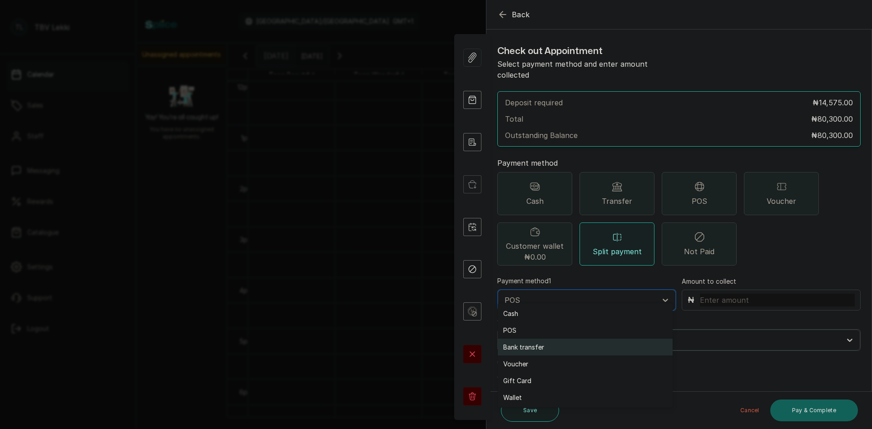
click at [522, 345] on div "Bank transfer" at bounding box center [585, 347] width 175 height 17
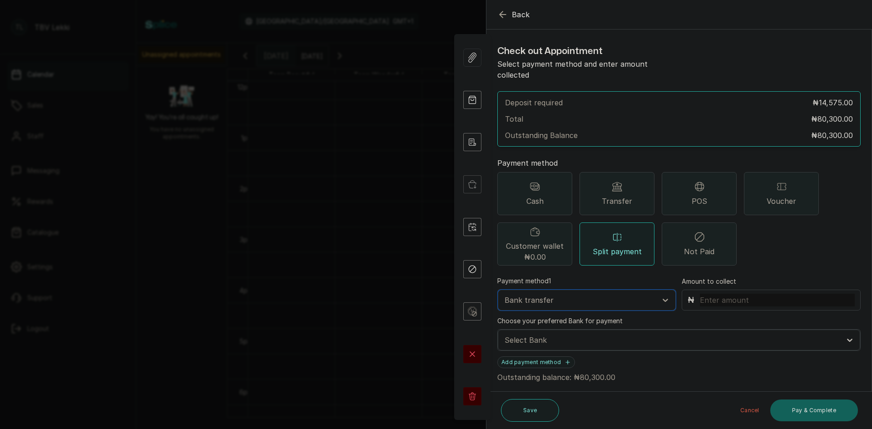
click at [707, 294] on input "text" at bounding box center [777, 300] width 155 height 13
type input "10,500"
click at [566, 354] on div "TRACTION/TBV LEKKI Paystack-Titan" at bounding box center [676, 353] width 356 height 17
click at [553, 356] on button "Add payment method" at bounding box center [536, 362] width 78 height 12
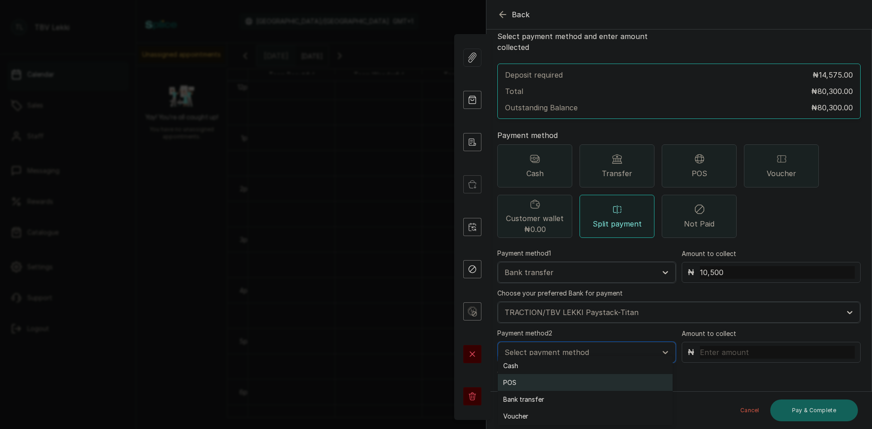
click at [509, 382] on div "POS" at bounding box center [585, 382] width 175 height 17
click at [587, 369] on label "Choose your preferred POS for payment" at bounding box center [559, 373] width 124 height 9
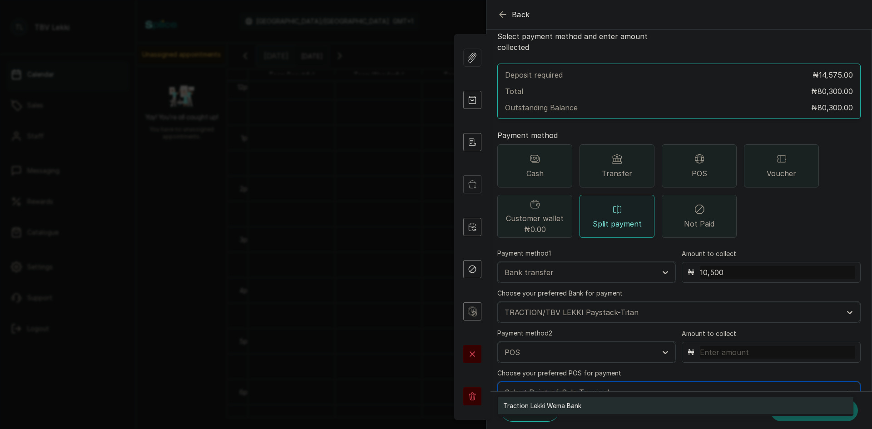
click at [568, 405] on div "Traction Lekki Wema Bank" at bounding box center [676, 405] width 356 height 17
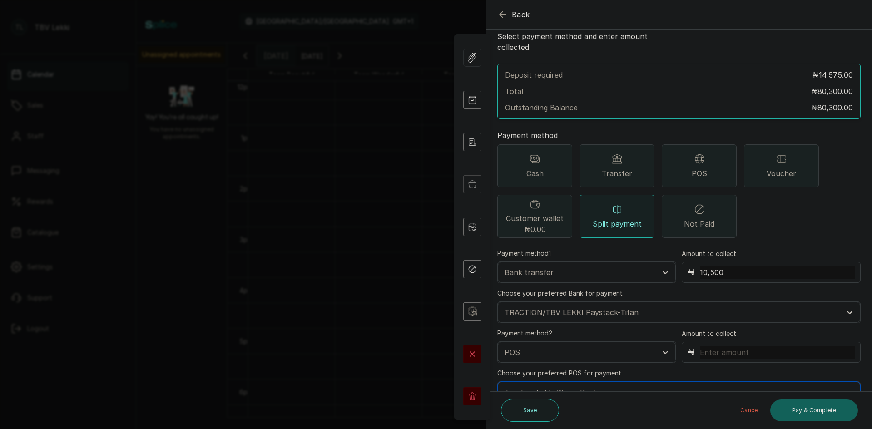
scroll to position [68, 0]
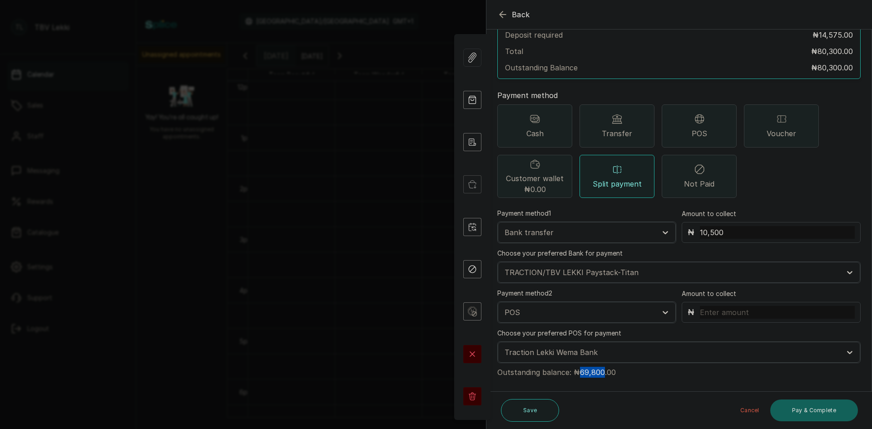
drag, startPoint x: 579, startPoint y: 363, endPoint x: 601, endPoint y: 361, distance: 22.3
click at [601, 363] on p "Outstanding balance: ₦69,800.00" at bounding box center [678, 370] width 363 height 15
copy p "69,800"
click at [724, 306] on input "text" at bounding box center [777, 312] width 155 height 13
paste input "69,800"
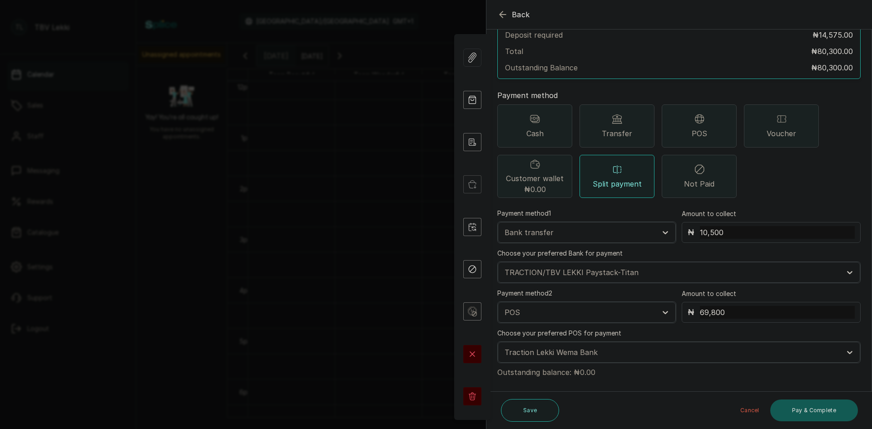
type input "69,800"
click at [798, 405] on button "Pay & Complete" at bounding box center [814, 411] width 88 height 22
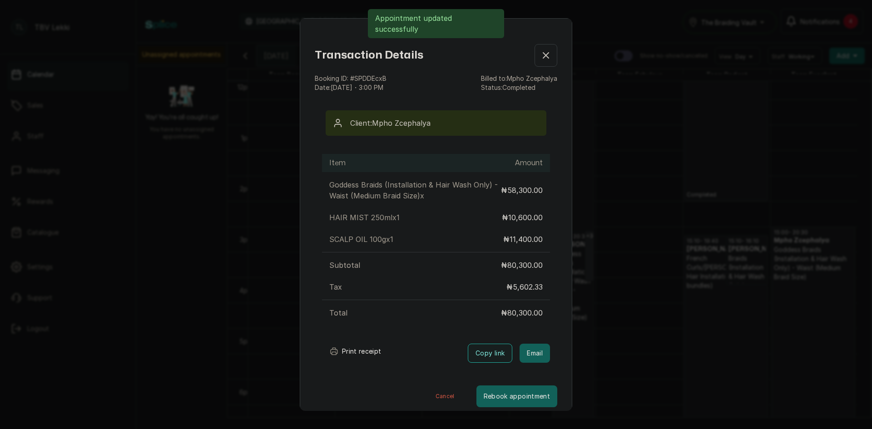
scroll to position [8, 0]
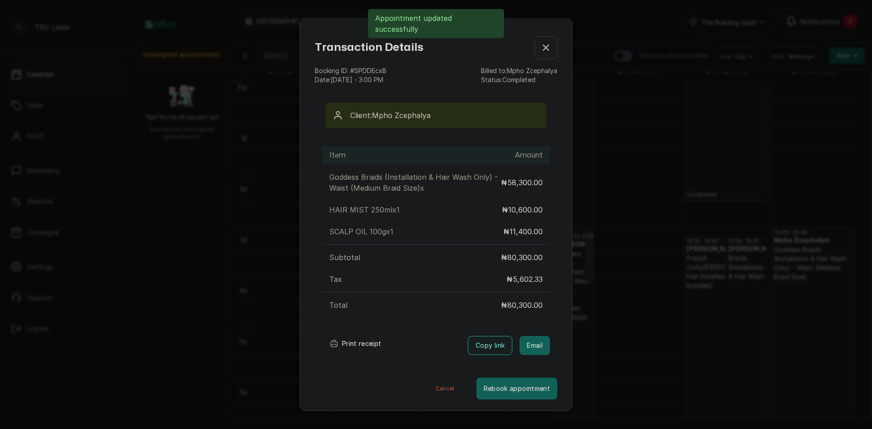
click at [354, 343] on button "Print receipt" at bounding box center [355, 344] width 67 height 18
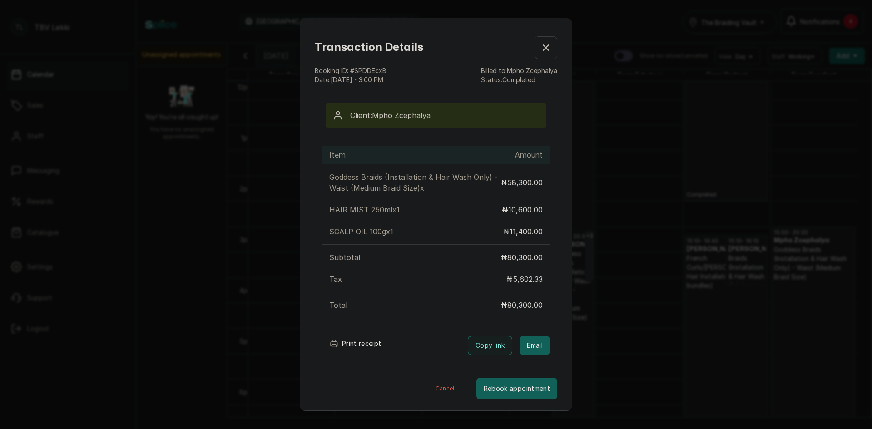
click at [537, 39] on button "Show no-show/cancelled" at bounding box center [545, 47] width 23 height 23
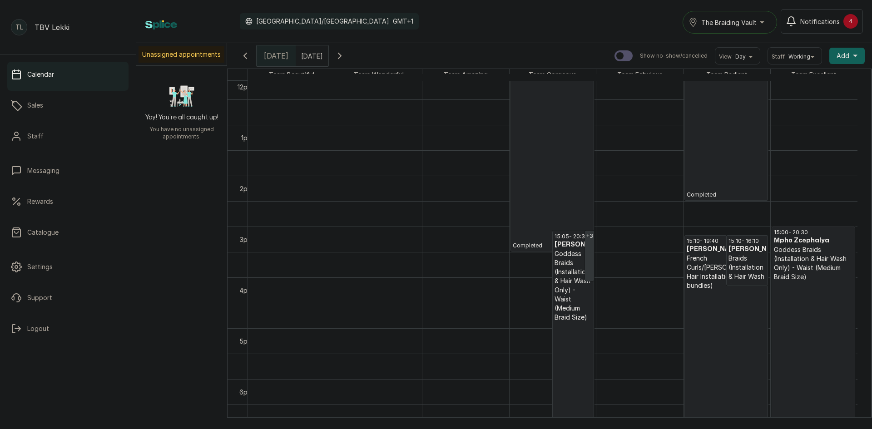
click at [825, 290] on p "Completed" at bounding box center [813, 393] width 79 height 222
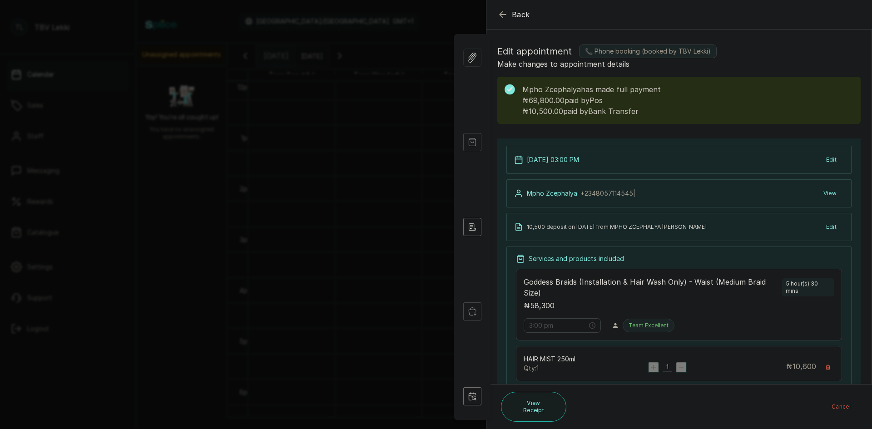
click at [739, 44] on h1 "Edit appointment 📞 Phone booking (booked by TBV Lekki)" at bounding box center [678, 51] width 363 height 15
click at [503, 15] on icon "button" at bounding box center [502, 14] width 6 height 6
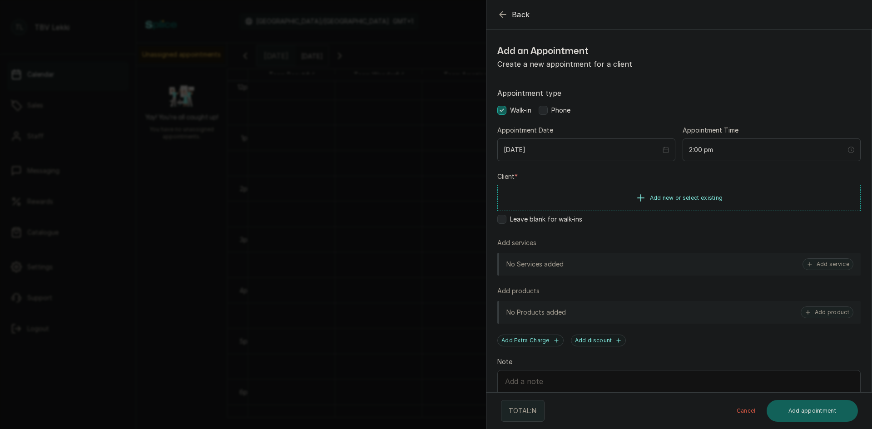
click at [506, 11] on icon "button" at bounding box center [502, 14] width 11 height 11
